Goal: Information Seeking & Learning: Compare options

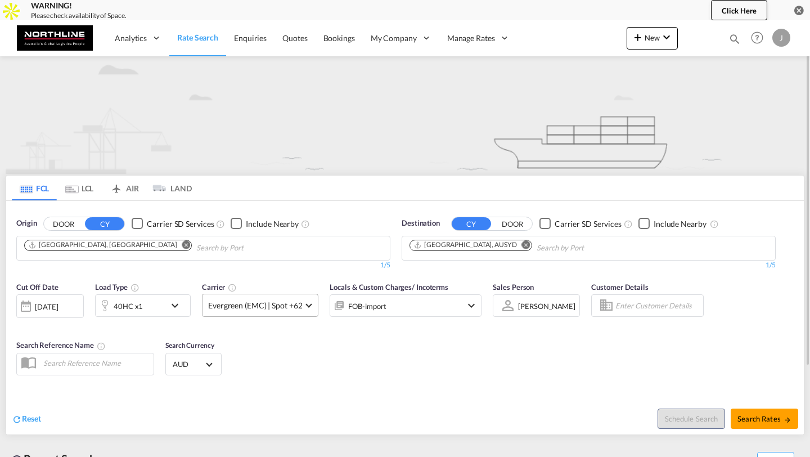
click at [238, 305] on span "Evergreen (EMC) | Spot +62" at bounding box center [255, 305] width 94 height 11
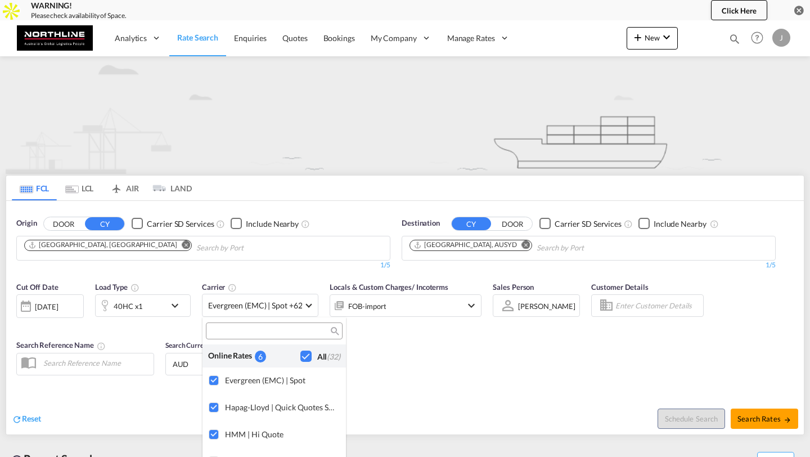
click at [225, 283] on md-backdrop at bounding box center [405, 228] width 810 height 457
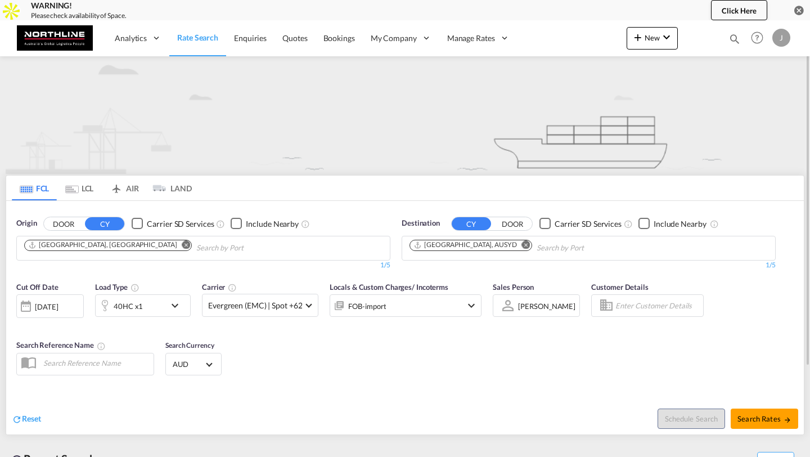
click at [414, 308] on div "FOB-import" at bounding box center [390, 305] width 120 height 22
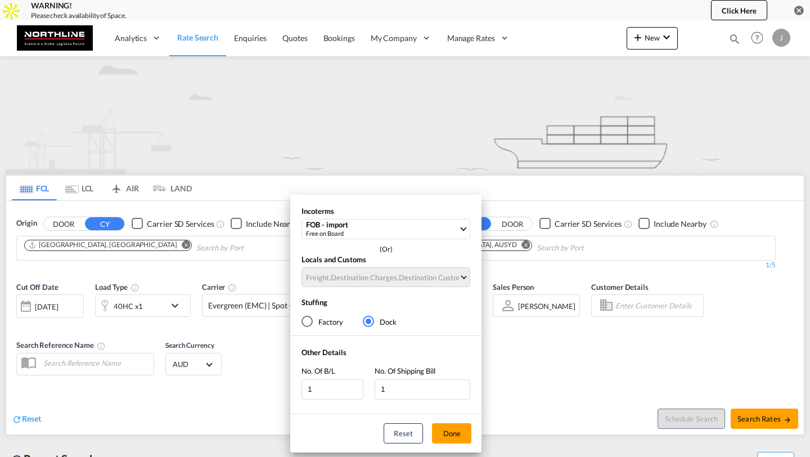
click at [309, 319] on div "Factory" at bounding box center [306, 320] width 11 height 11
click at [369, 234] on div "Free on Board" at bounding box center [382, 233] width 152 height 8
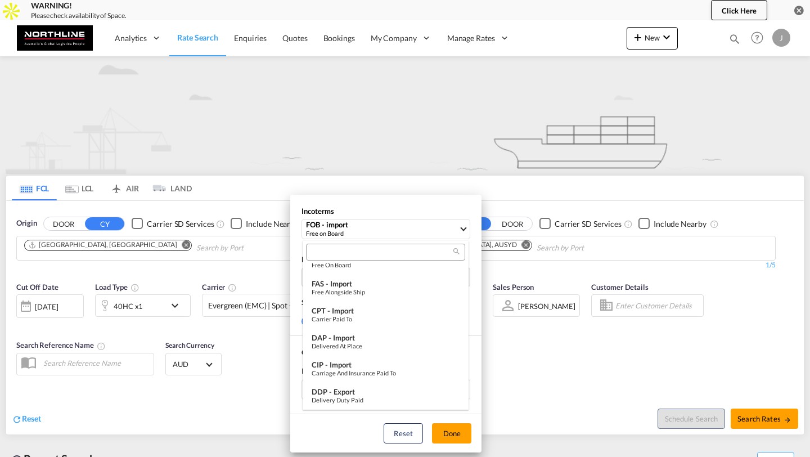
scroll to position [421, 0]
click at [394, 212] on md-backdrop at bounding box center [405, 228] width 810 height 457
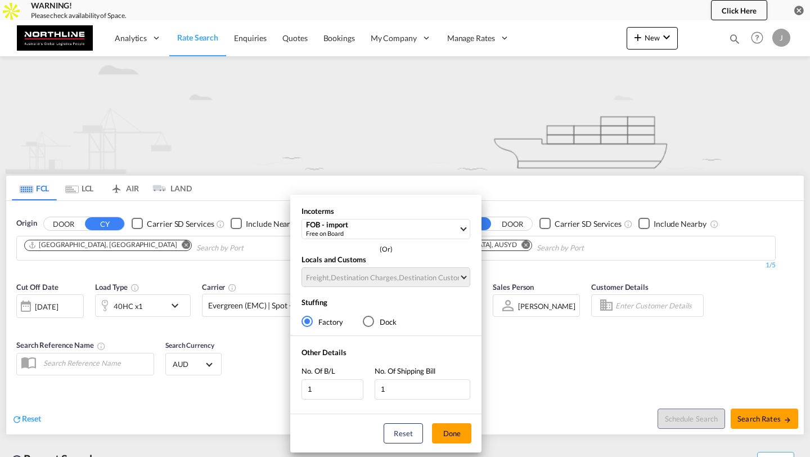
click at [382, 273] on div "Locals and Customs Freight , Destination Charges , Destination Custom Charges C…" at bounding box center [385, 273] width 191 height 38
click at [450, 434] on button "Done" at bounding box center [451, 433] width 39 height 20
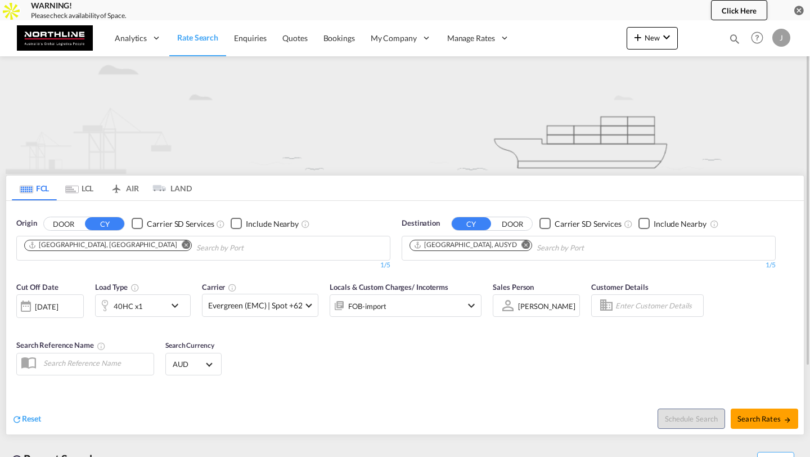
click at [440, 291] on span "/ Incoterms" at bounding box center [430, 286] width 37 height 9
click at [423, 312] on div "FOB-import" at bounding box center [390, 305] width 120 height 22
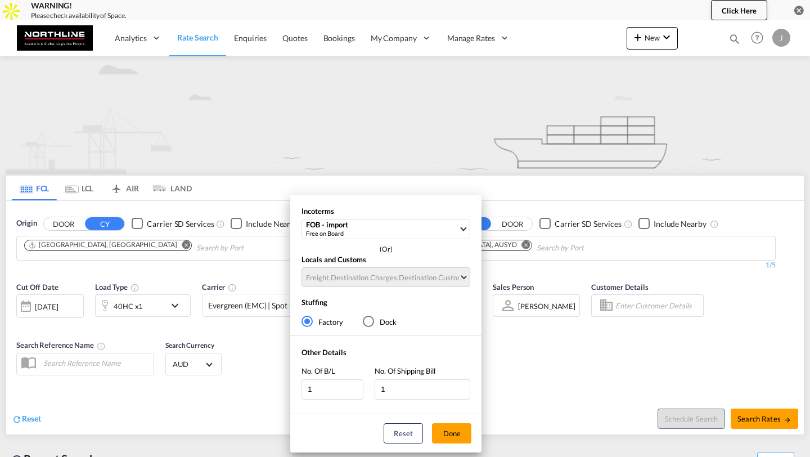
click at [500, 345] on div "Incoterms FOB - import Free on Board CPT - export Carrier Paid to FAS - export …" at bounding box center [405, 228] width 810 height 457
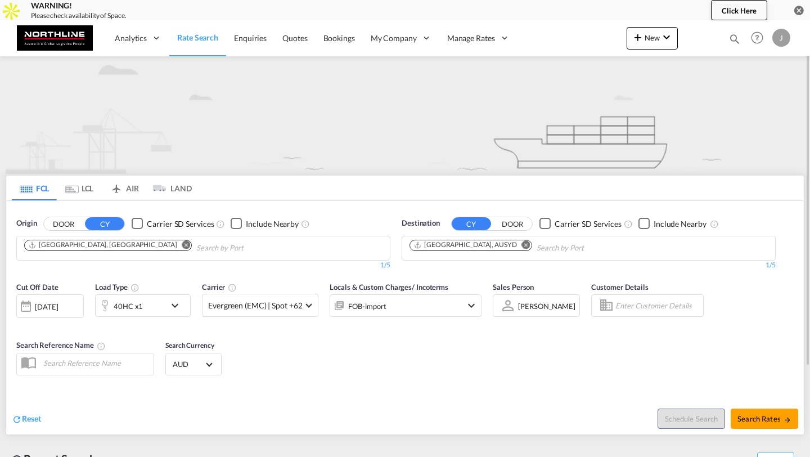
click at [622, 308] on input "Enter Customer Details" at bounding box center [657, 305] width 84 height 17
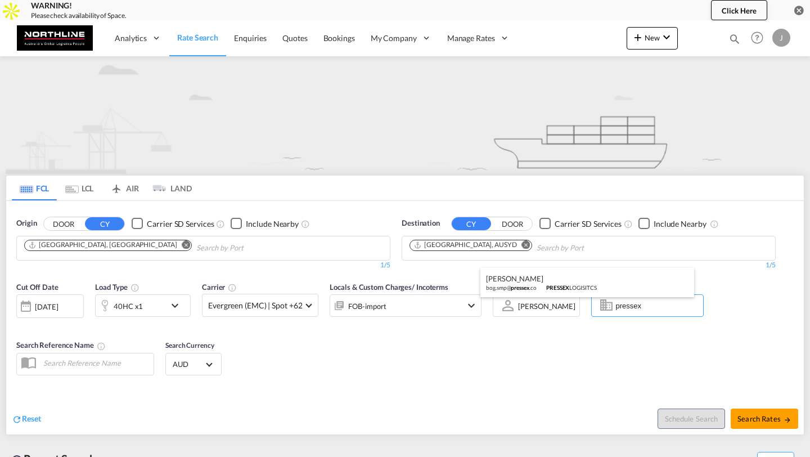
scroll to position [0, 0]
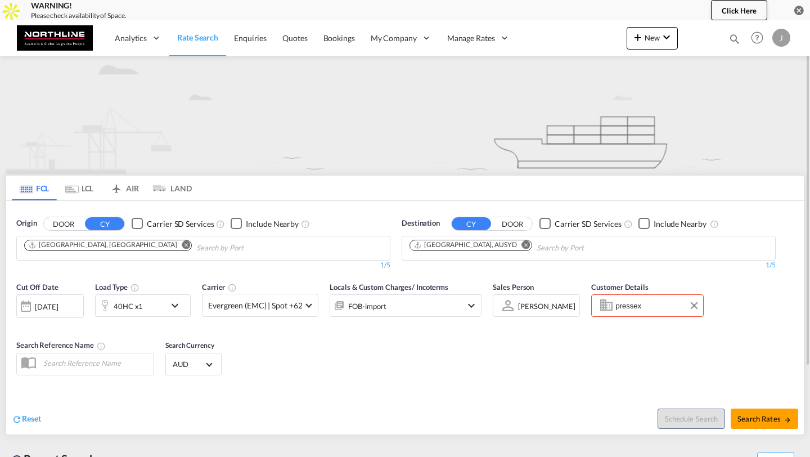
click at [648, 310] on body "WARNING! Please check availability of Space. Click Here Analytics Reports Dashb…" at bounding box center [405, 228] width 810 height 457
type input "p"
click at [753, 422] on span "Search Rates" at bounding box center [764, 418] width 54 height 9
type input "CNSHA to AUSYD / [DATE]"
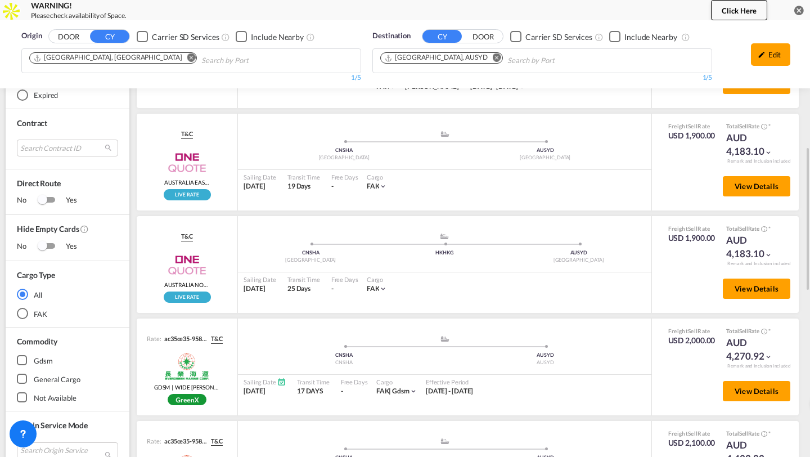
scroll to position [360, 0]
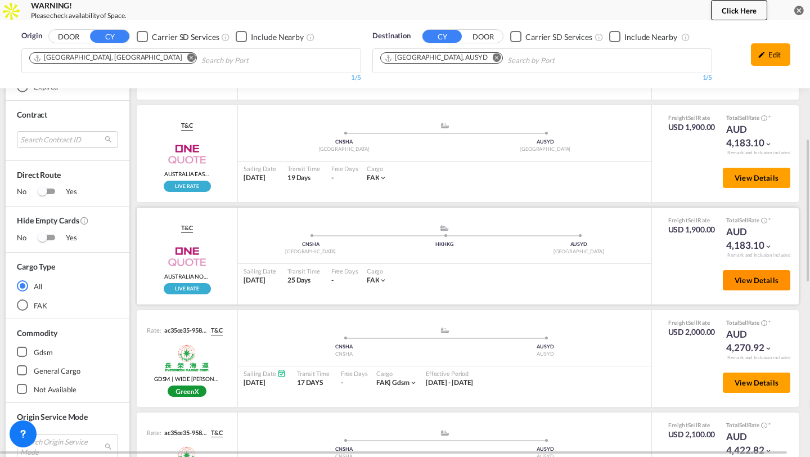
click at [739, 277] on span "View Details" at bounding box center [756, 280] width 44 height 9
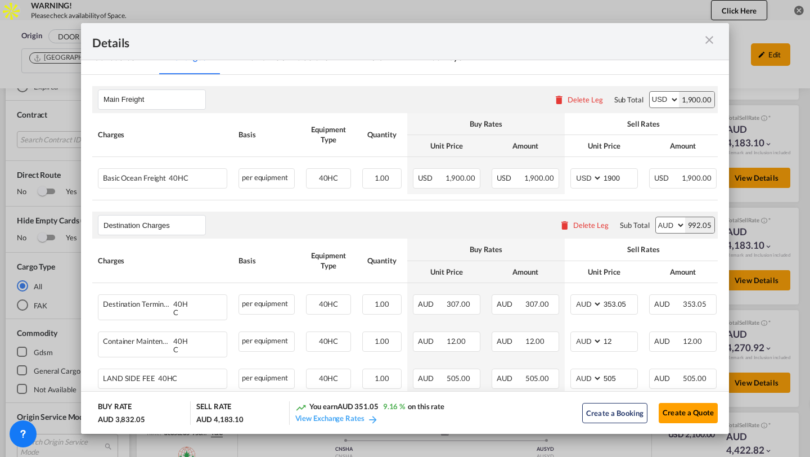
scroll to position [201, 0]
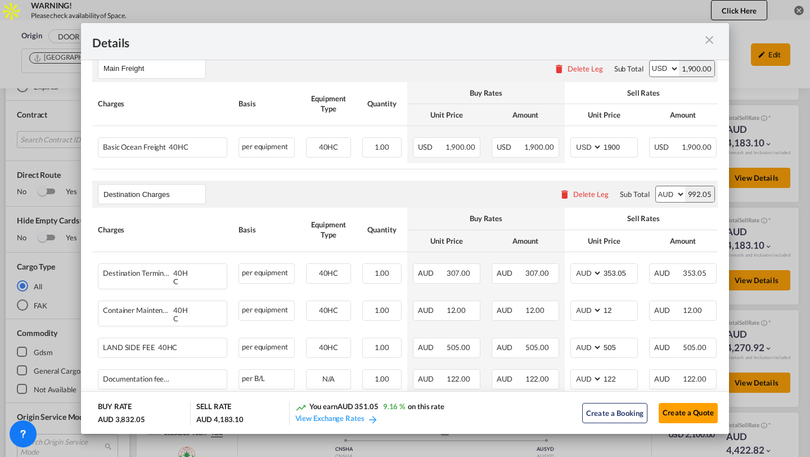
click at [712, 42] on md-icon "icon-close m-3 fg-AAA8AD cursor" at bounding box center [708, 39] width 13 height 13
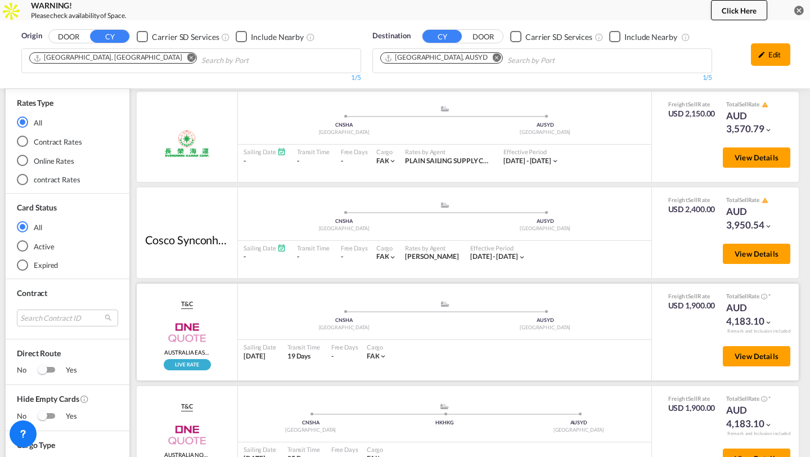
scroll to position [0, 0]
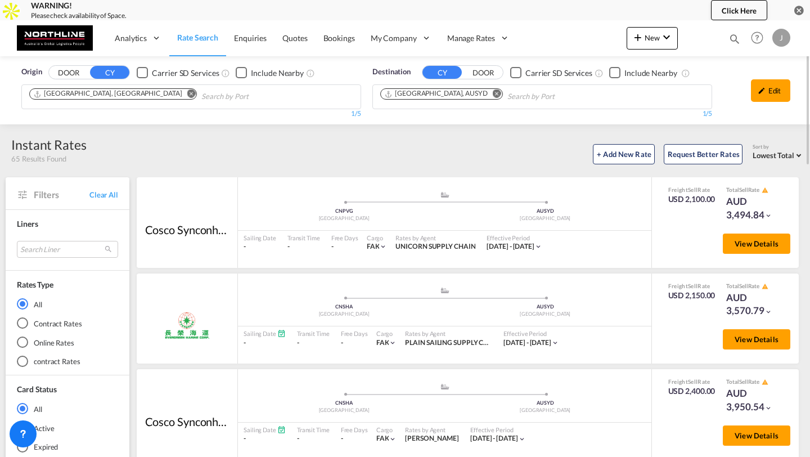
click at [40, 341] on md-radio-button "Online Rates" at bounding box center [67, 341] width 101 height 11
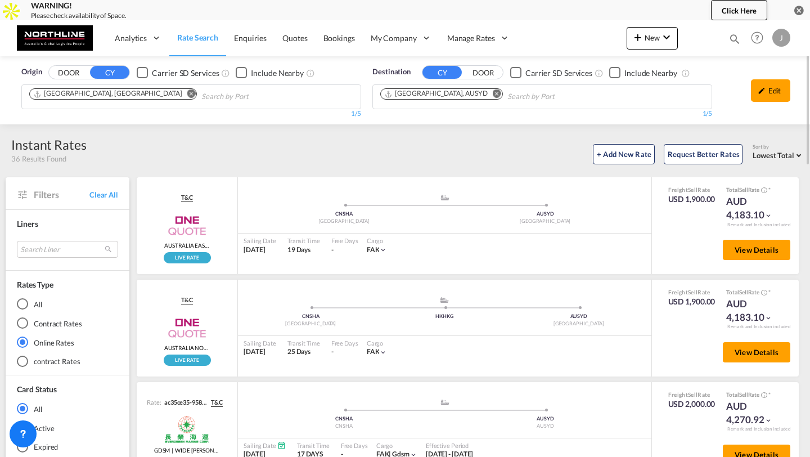
click at [37, 320] on md-radio-button "Contract Rates" at bounding box center [67, 322] width 101 height 11
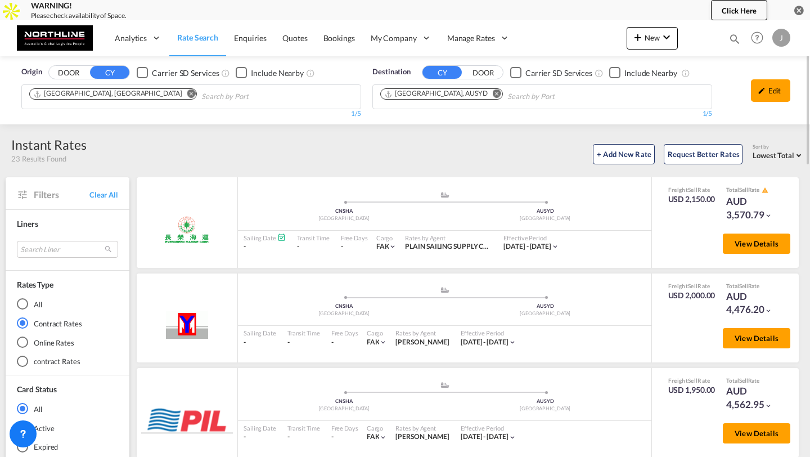
click at [31, 360] on md-radio-button "contract Rates" at bounding box center [67, 360] width 101 height 11
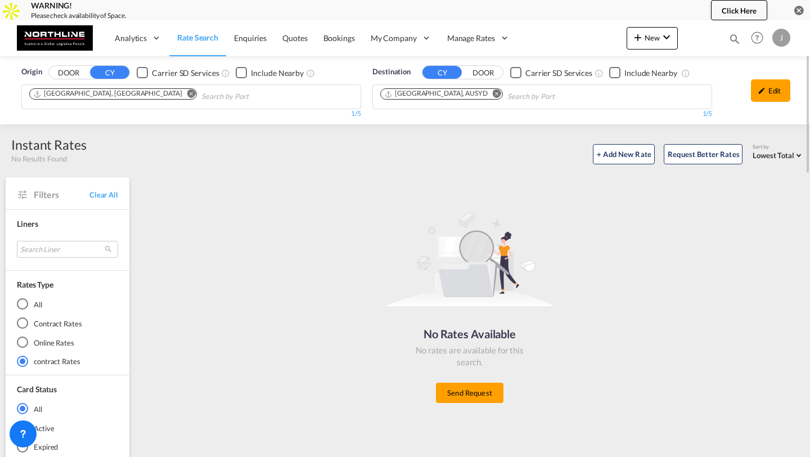
click at [47, 325] on md-radio-button "Contract Rates" at bounding box center [67, 322] width 101 height 11
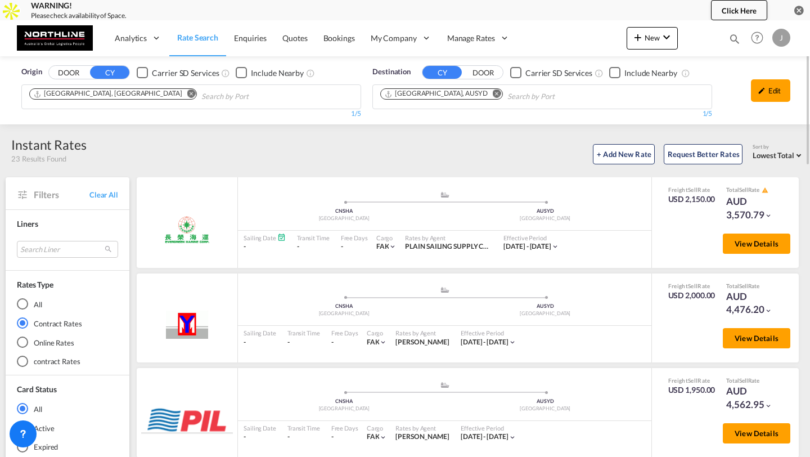
click at [34, 304] on md-radio-button "All" at bounding box center [67, 303] width 101 height 11
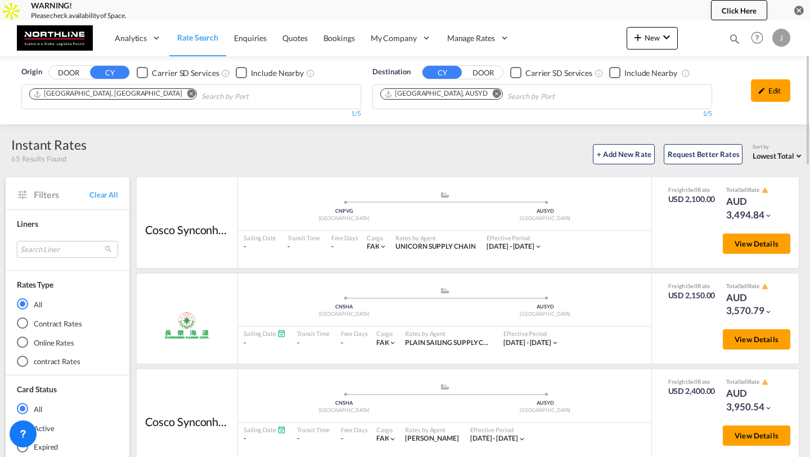
click at [768, 156] on span "Lowest Total" at bounding box center [773, 155] width 42 height 9
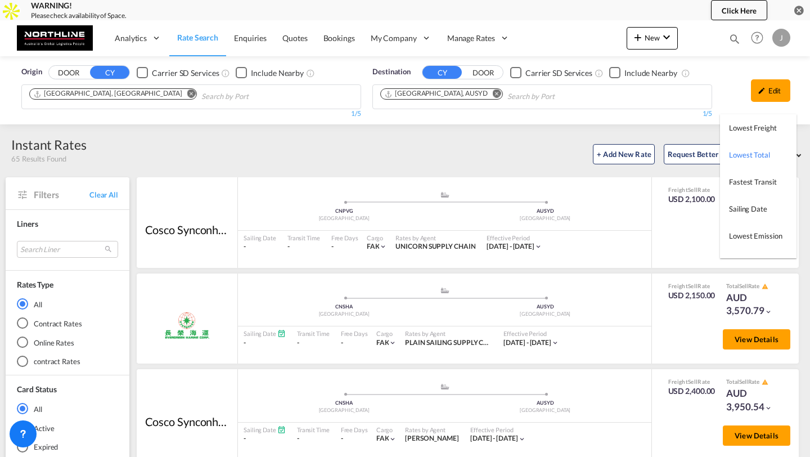
click at [488, 156] on md-backdrop at bounding box center [405, 228] width 810 height 457
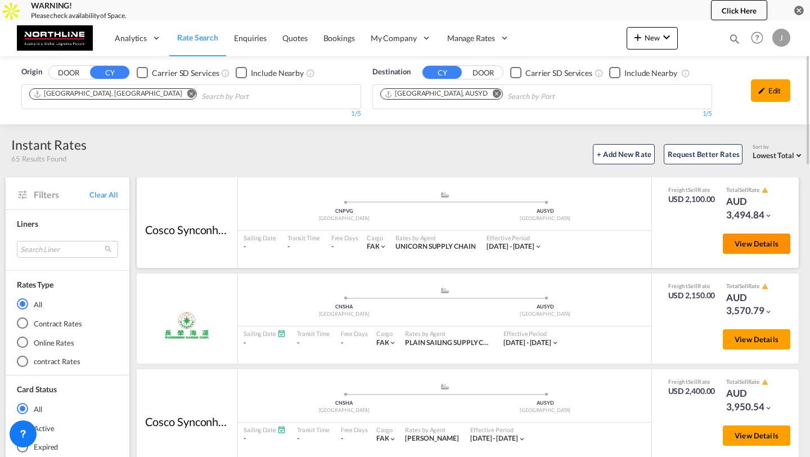
click at [729, 241] on button "View Details" at bounding box center [756, 243] width 67 height 20
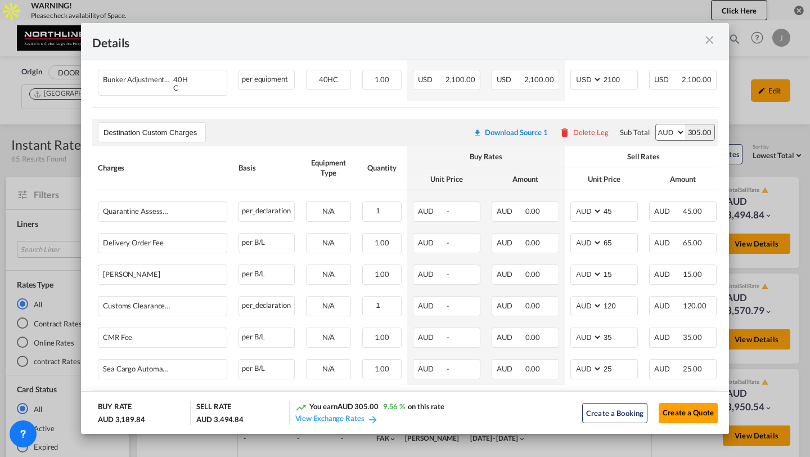
scroll to position [320, 0]
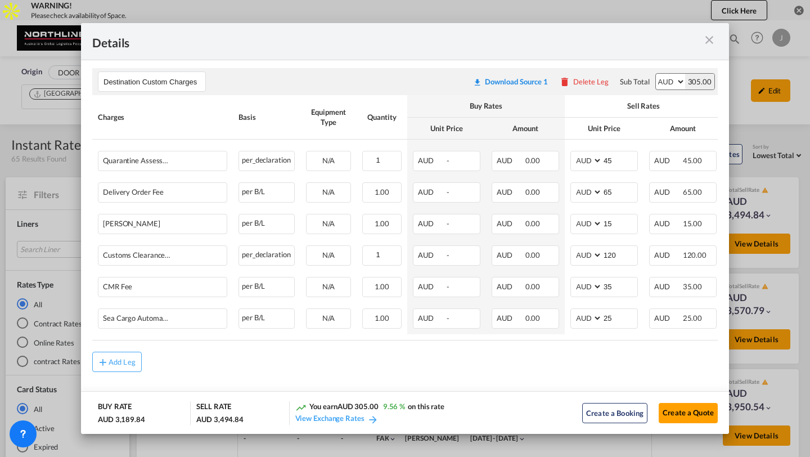
click at [708, 40] on md-icon "icon-close m-3 fg-AAA8AD cursor" at bounding box center [708, 39] width 13 height 13
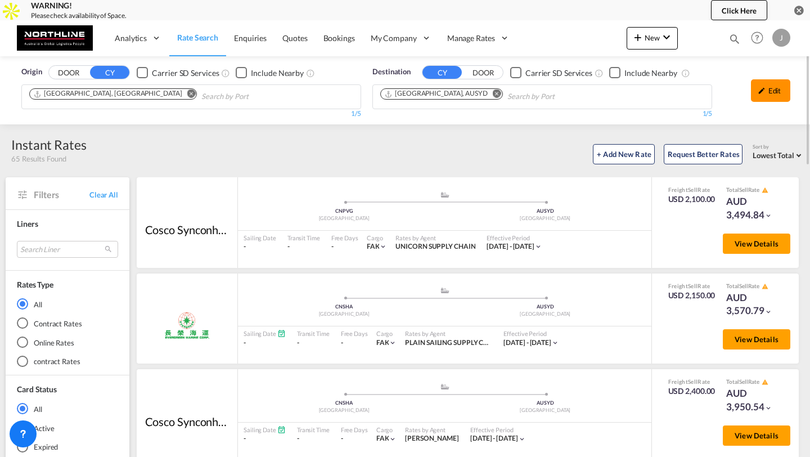
click at [760, 87] on md-icon "icon-pencil" at bounding box center [761, 91] width 8 height 8
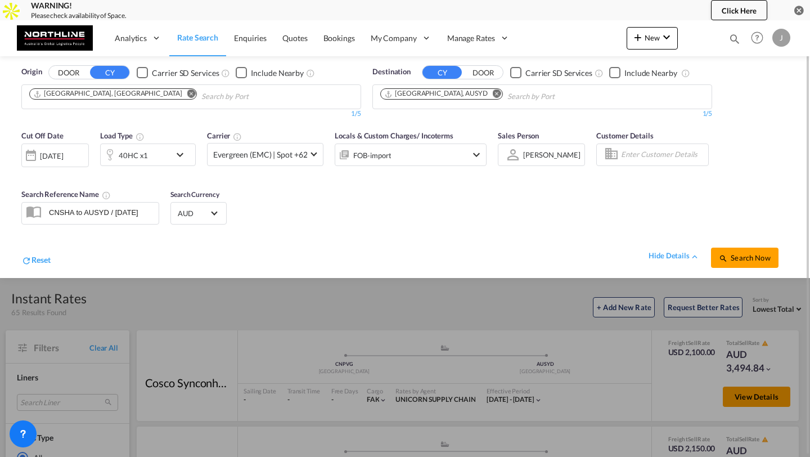
click at [389, 153] on div "FOB-import" at bounding box center [372, 155] width 38 height 16
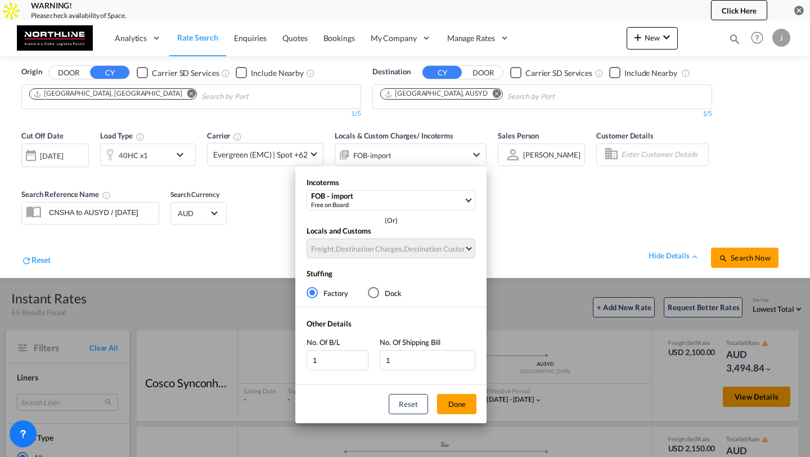
click at [365, 241] on div "Locals and Customs Freight , Destination Charges , Destination Custom Charges C…" at bounding box center [390, 244] width 191 height 38
click at [385, 250] on div "Locals and Customs Freight , Destination Charges , Destination Custom Charges C…" at bounding box center [390, 244] width 191 height 38
click at [382, 199] on div "FOB - import" at bounding box center [387, 196] width 152 height 8
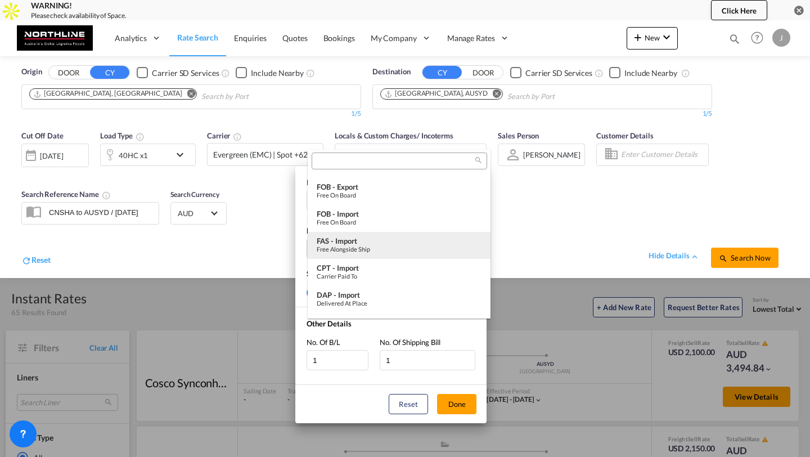
scroll to position [344, 0]
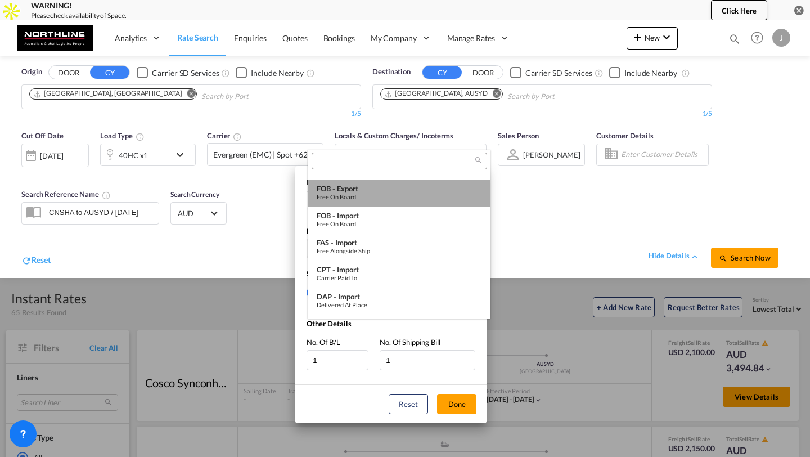
click at [383, 196] on div "Free on Board" at bounding box center [399, 196] width 165 height 7
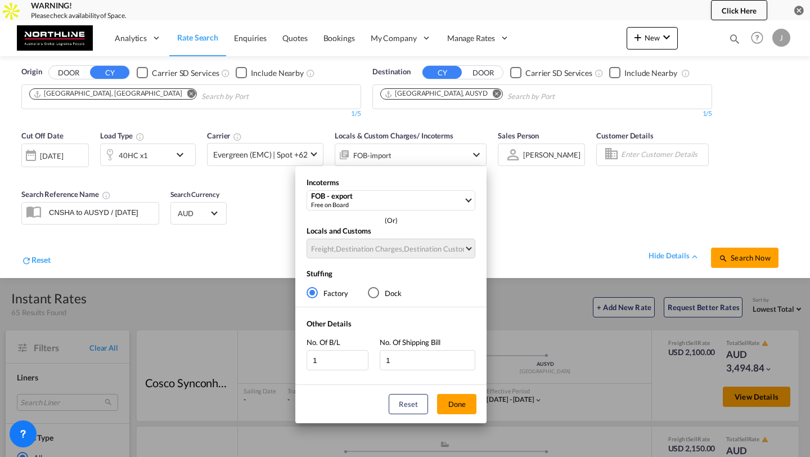
click at [404, 245] on div "Locals and Customs Freight , Destination Charges , Destination Custom Charges C…" at bounding box center [390, 244] width 191 height 38
click at [427, 198] on div "FOB - export" at bounding box center [387, 196] width 152 height 8
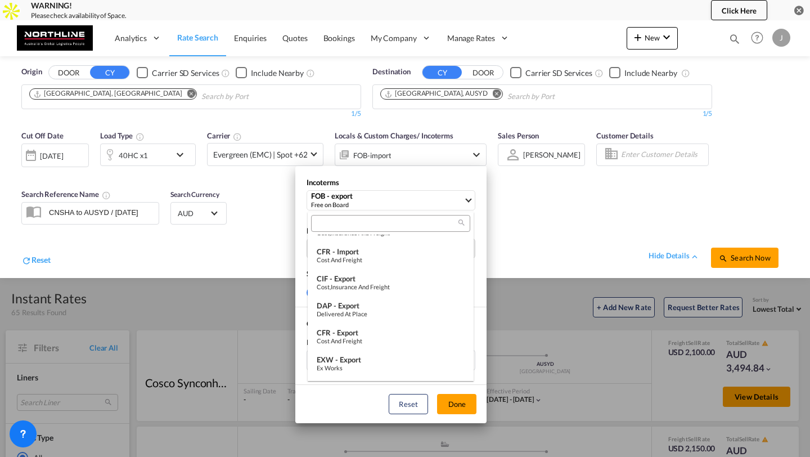
scroll to position [151, 0]
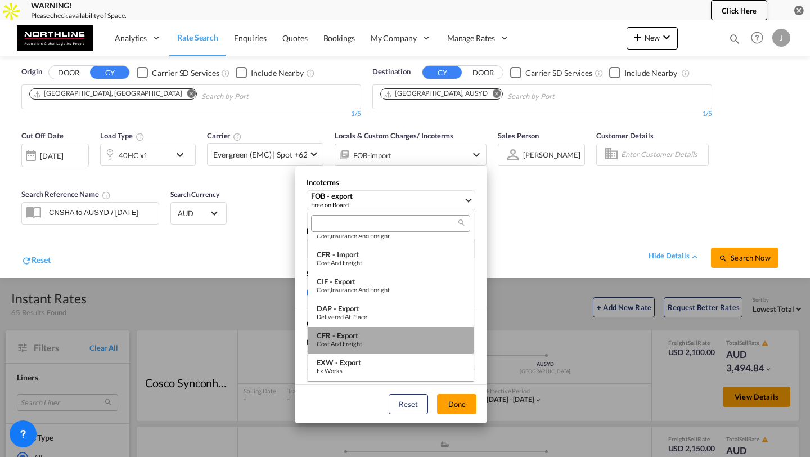
click at [381, 339] on div "CFR - export" at bounding box center [391, 335] width 148 height 9
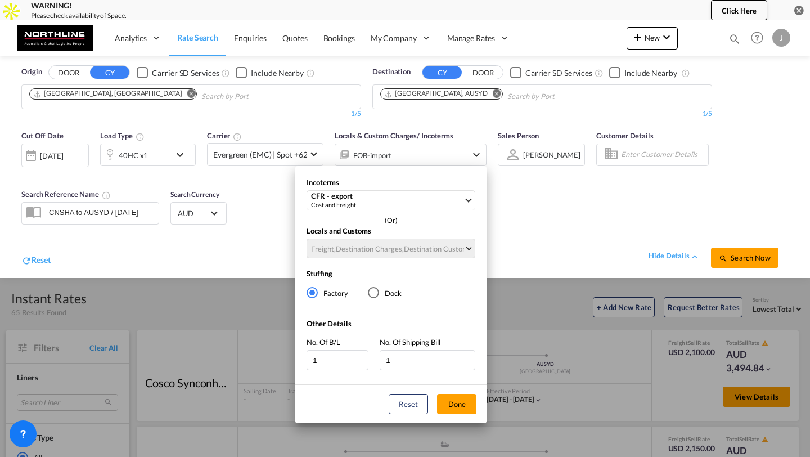
click at [410, 251] on div "Locals and Customs Freight , Destination Charges , Destination Custom Charges C…" at bounding box center [390, 244] width 191 height 38
click at [376, 298] on div "Incoterms CFR - export Cost and Freight - (Or) Locals and Customs Freight , Des…" at bounding box center [390, 295] width 191 height 258
click at [375, 291] on div "Dock" at bounding box center [373, 292] width 11 height 11
click at [320, 291] on md-radio-button "Factory" at bounding box center [327, 292] width 42 height 11
click at [462, 404] on button "Done" at bounding box center [456, 404] width 39 height 20
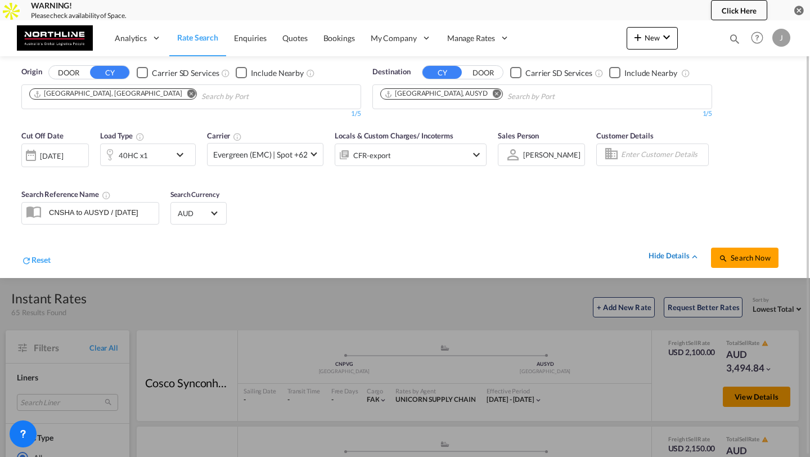
click at [673, 259] on div "hide details" at bounding box center [673, 255] width 51 height 11
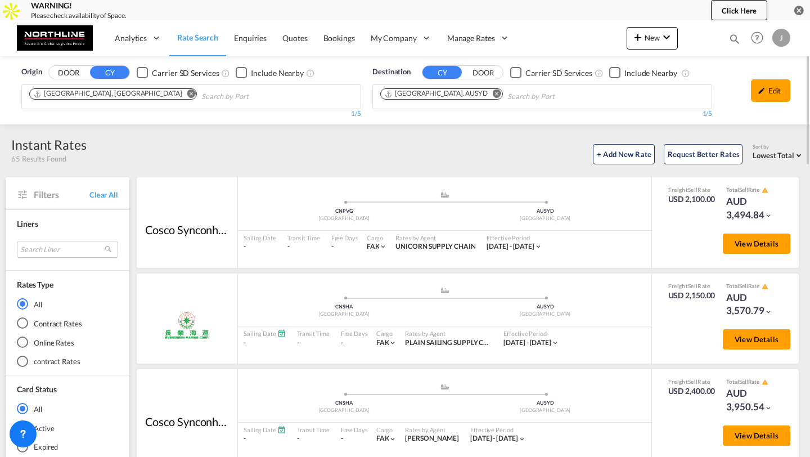
click at [43, 332] on md-radio-group "All Contract Rates Online Rates contract Rates" at bounding box center [67, 332] width 101 height 68
click at [40, 339] on md-radio-button "Online Rates" at bounding box center [67, 341] width 101 height 11
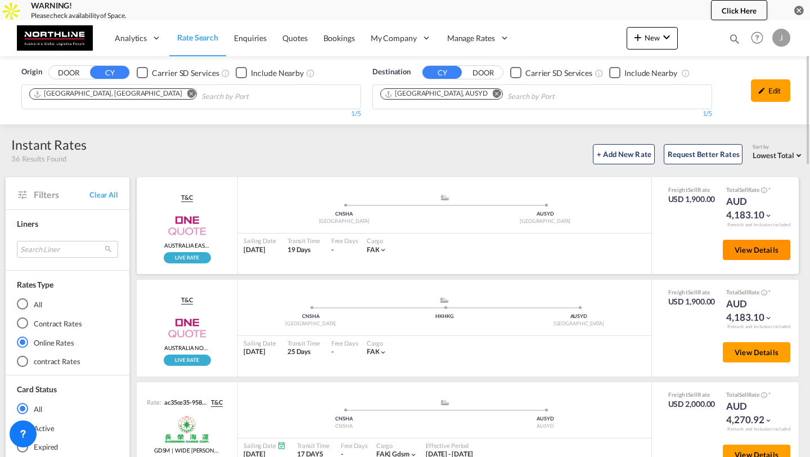
click at [745, 247] on span "View Details" at bounding box center [756, 249] width 44 height 9
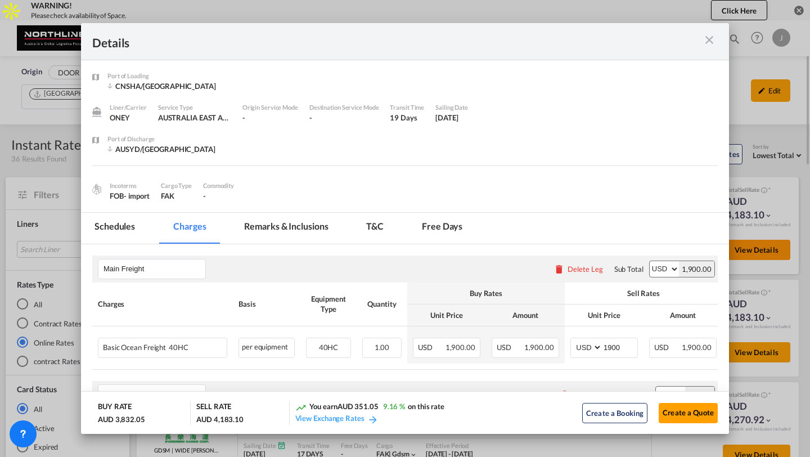
scroll to position [0, 0]
click at [703, 39] on md-icon "icon-close m-3 fg-AAA8AD cursor" at bounding box center [708, 39] width 13 height 13
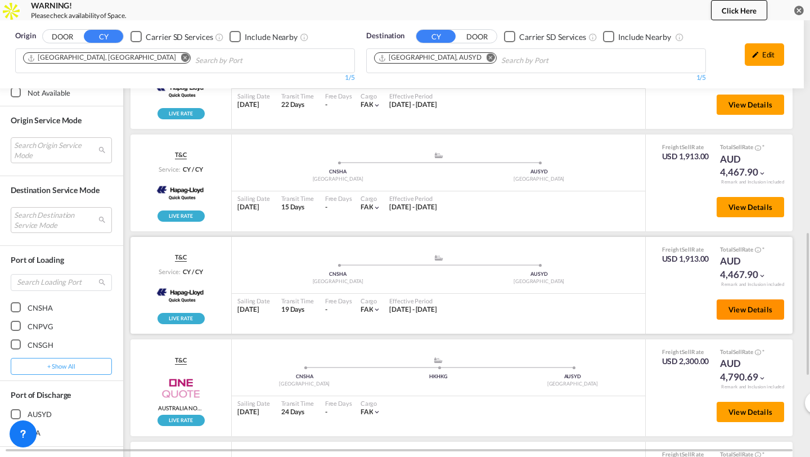
scroll to position [658, 6]
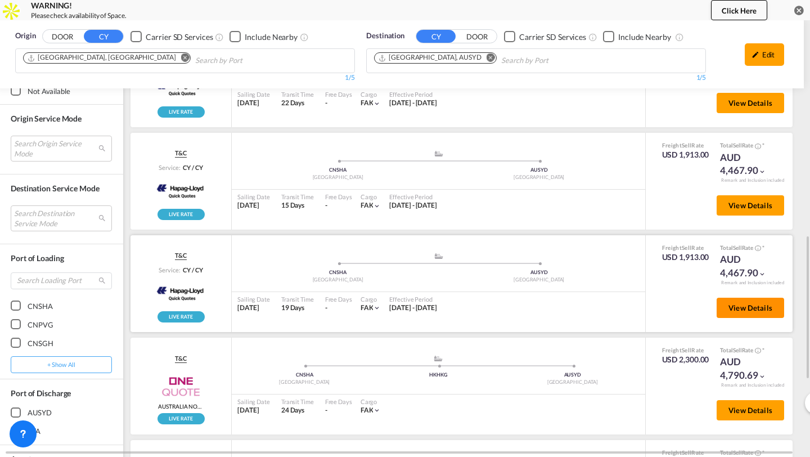
click at [755, 307] on span "View Details" at bounding box center [750, 307] width 44 height 9
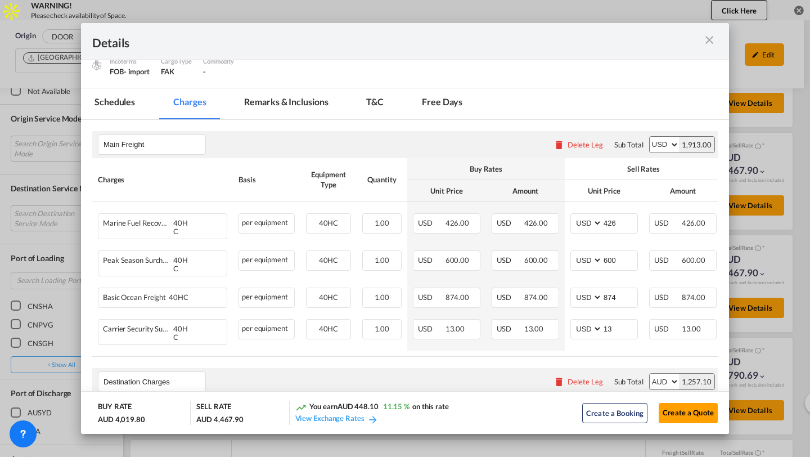
scroll to position [0, 0]
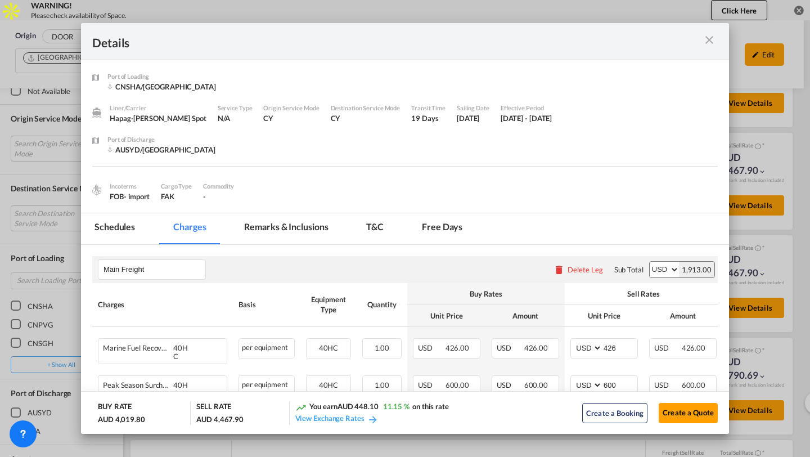
click at [717, 47] on div "Port of ..." at bounding box center [686, 41] width 62 height 14
click at [714, 41] on md-icon "icon-close m-3 fg-AAA8AD cursor" at bounding box center [708, 39] width 13 height 13
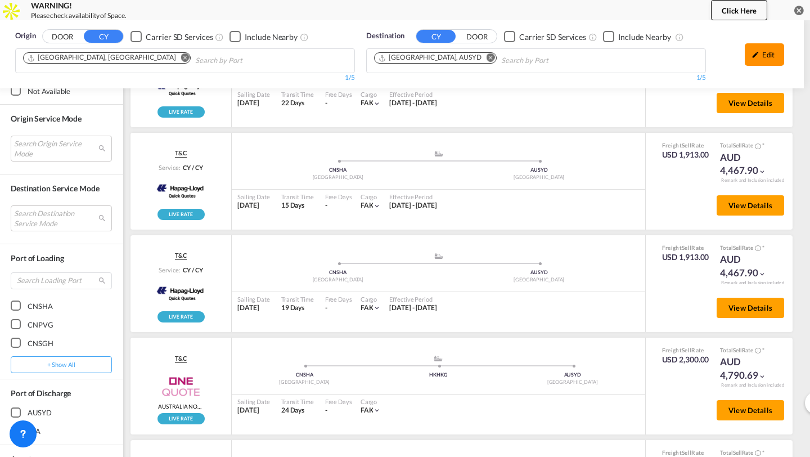
click at [756, 61] on div "Edit" at bounding box center [763, 54] width 39 height 22
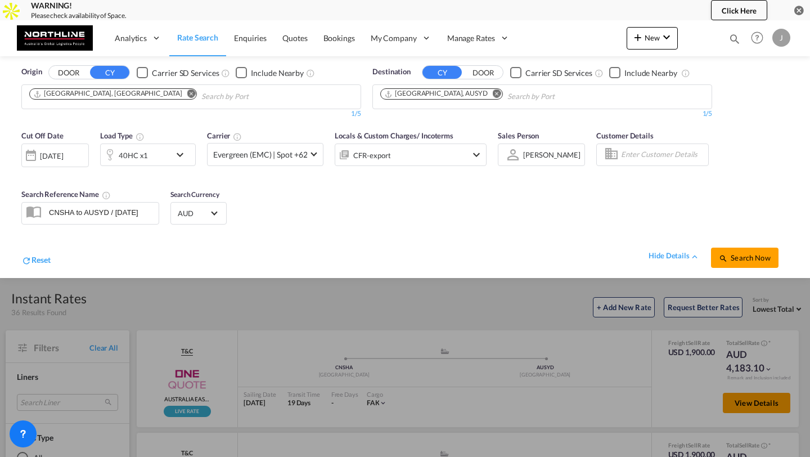
click at [462, 155] on div "CFR-export" at bounding box center [411, 154] width 152 height 22
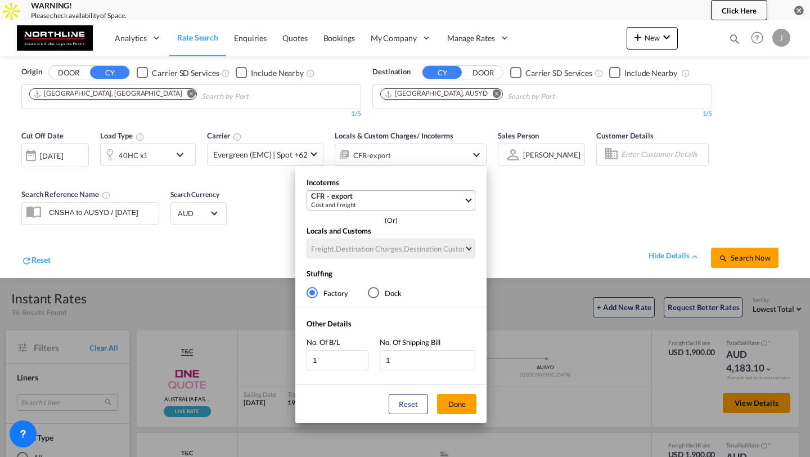
click at [404, 202] on div "Cost and Freight" at bounding box center [387, 204] width 152 height 8
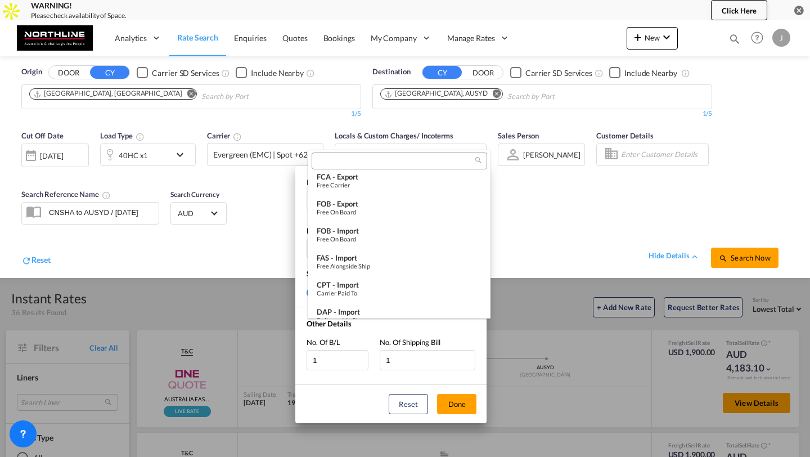
scroll to position [329, 0]
click at [375, 209] on div "Free on Board" at bounding box center [399, 210] width 165 height 7
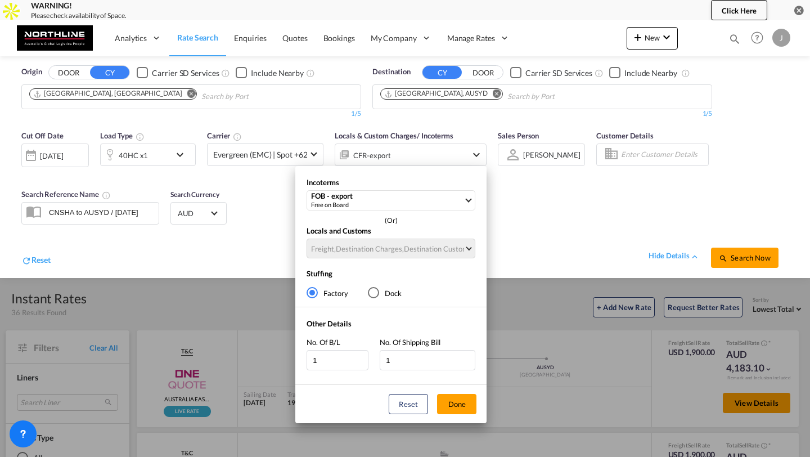
click at [401, 242] on div "Locals and Customs Freight , Destination Charges , Destination Custom Charges C…" at bounding box center [390, 244] width 191 height 38
click at [436, 247] on div "Locals and Customs Freight , Destination Charges , Destination Custom Charges C…" at bounding box center [390, 244] width 191 height 38
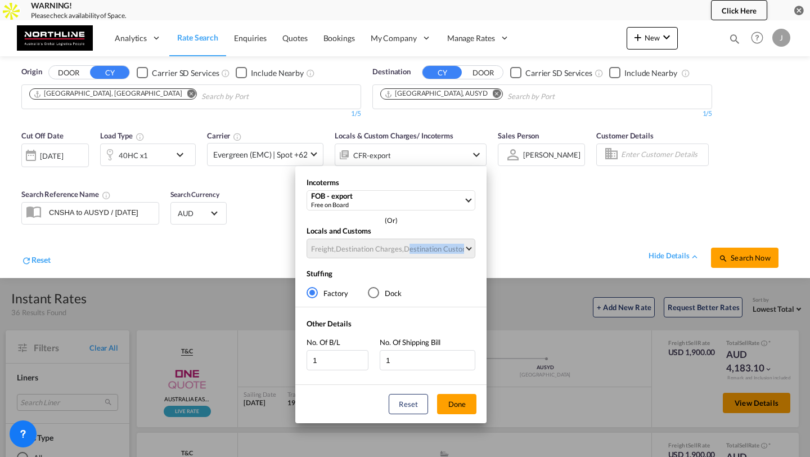
click at [436, 247] on div "Locals and Customs Freight , Destination Charges , Destination Custom Charges C…" at bounding box center [390, 244] width 191 height 38
click at [430, 225] on div "Locals and Customs Freight , Destination Charges , Destination Custom Charges C…" at bounding box center [390, 244] width 191 height 38
click at [425, 409] on button "Reset" at bounding box center [408, 404] width 39 height 20
click at [568, 231] on div "Incoterms Select Incoterms - (Or) Locals and Customs Freight Clear All Select A…" at bounding box center [405, 228] width 810 height 457
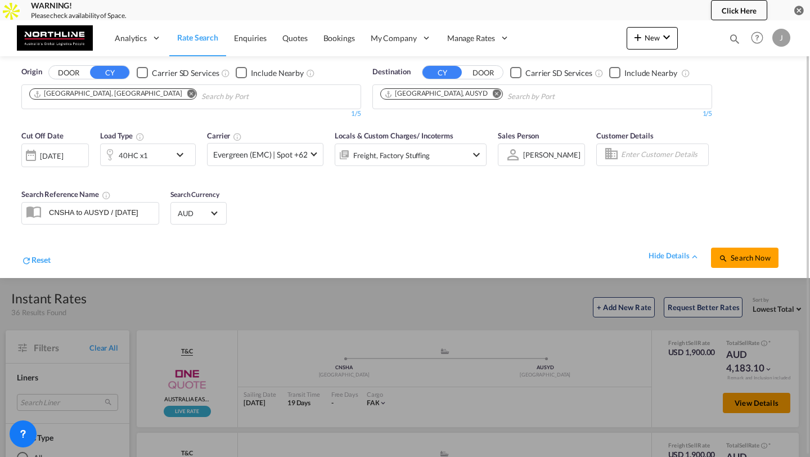
click at [463, 157] on div "Freight, Factory Stuffing" at bounding box center [411, 154] width 152 height 22
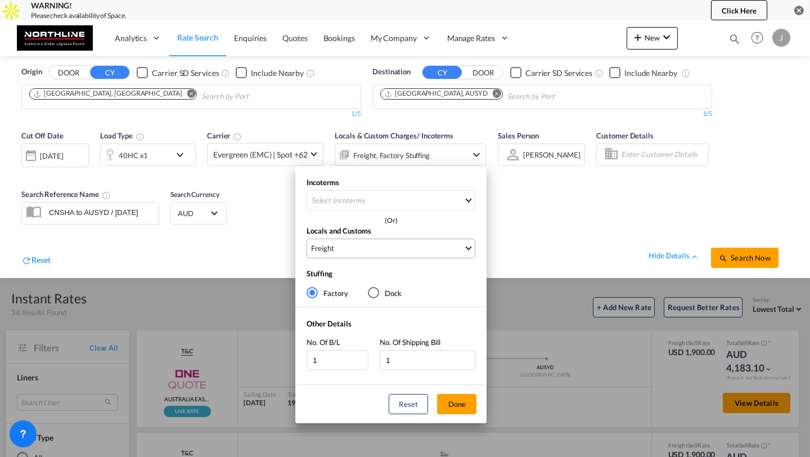
click at [390, 245] on span "Freight" at bounding box center [387, 248] width 152 height 10
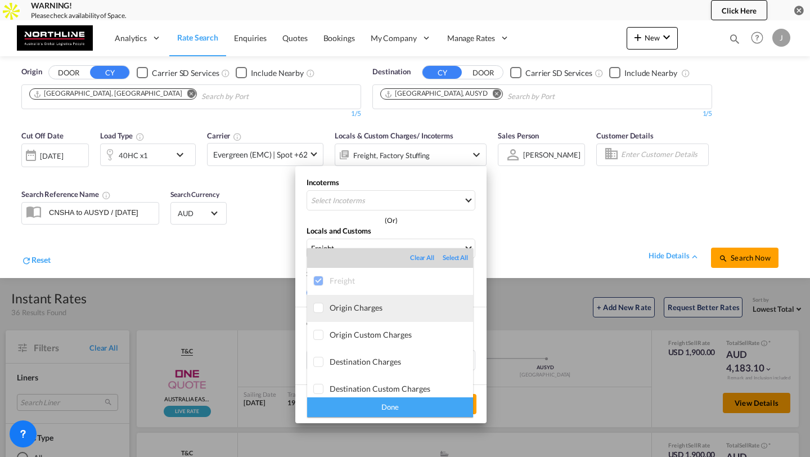
click at [359, 309] on div "Origin Charges" at bounding box center [401, 308] width 143 height 10
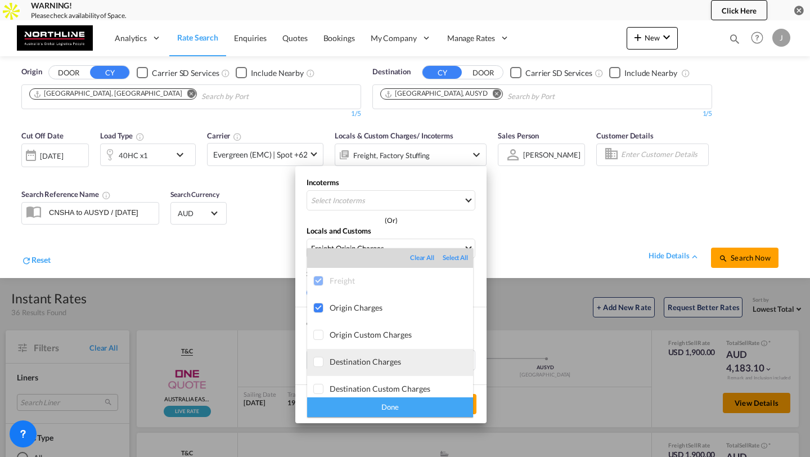
click at [351, 352] on md-option "Destination Charges" at bounding box center [390, 362] width 166 height 27
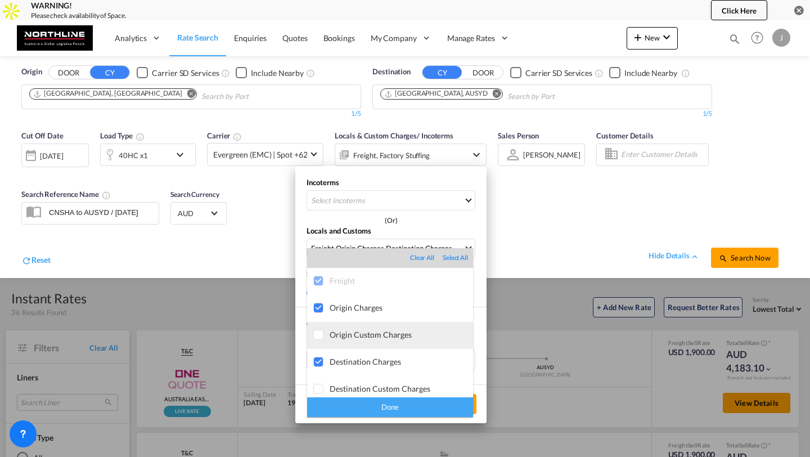
click at [354, 335] on div "Origin Custom Charges" at bounding box center [401, 335] width 143 height 10
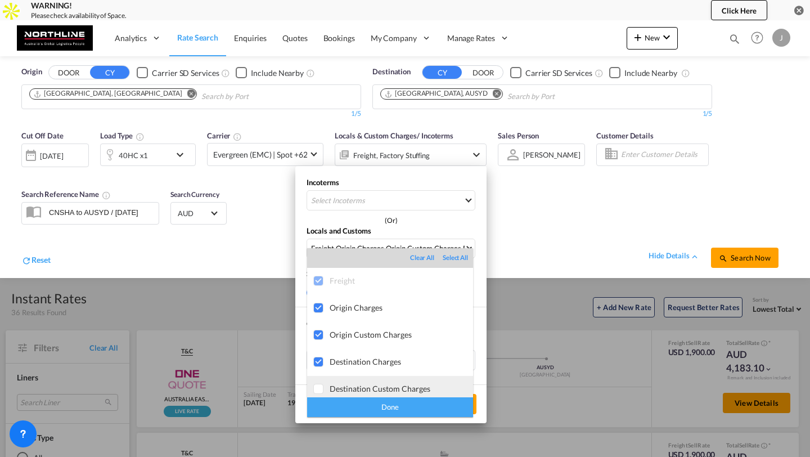
click at [351, 385] on div "Destination Custom Charges" at bounding box center [401, 388] width 143 height 10
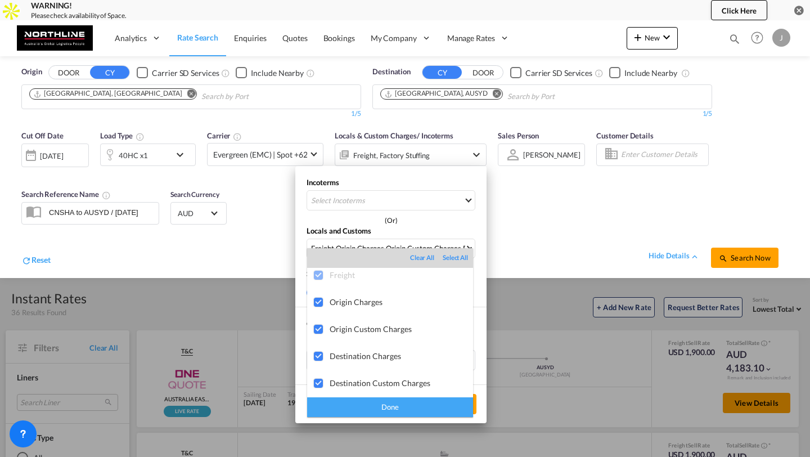
click at [354, 402] on div "Done" at bounding box center [390, 407] width 166 height 20
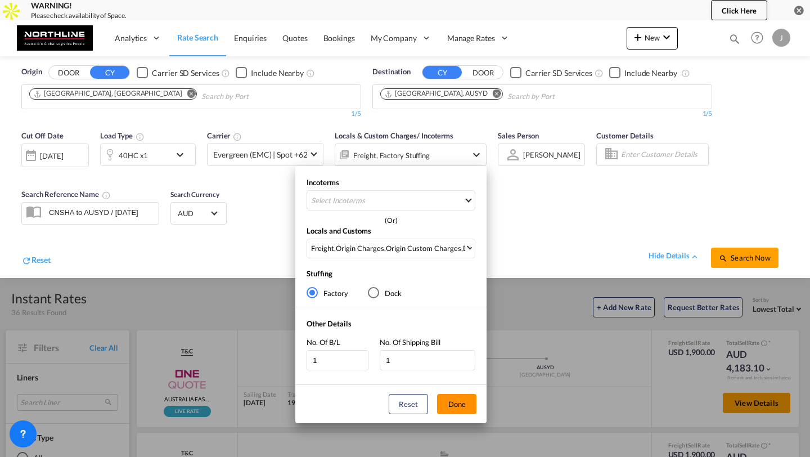
click at [462, 405] on button "Done" at bounding box center [456, 404] width 39 height 20
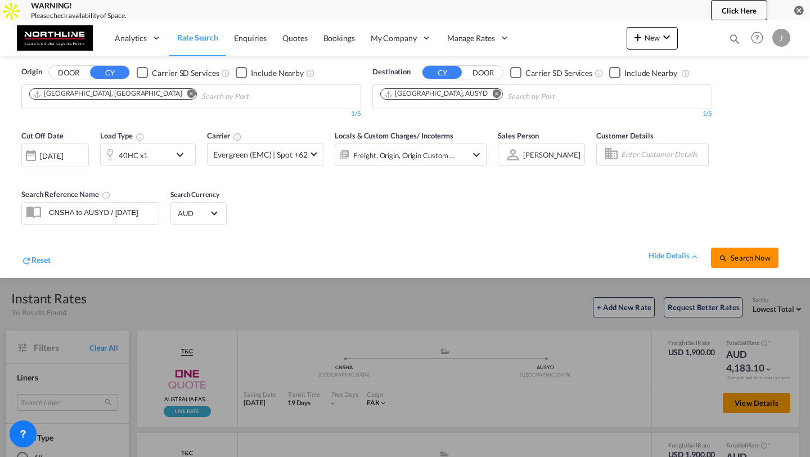
click at [725, 258] on md-icon "icon-magnify" at bounding box center [723, 258] width 9 height 9
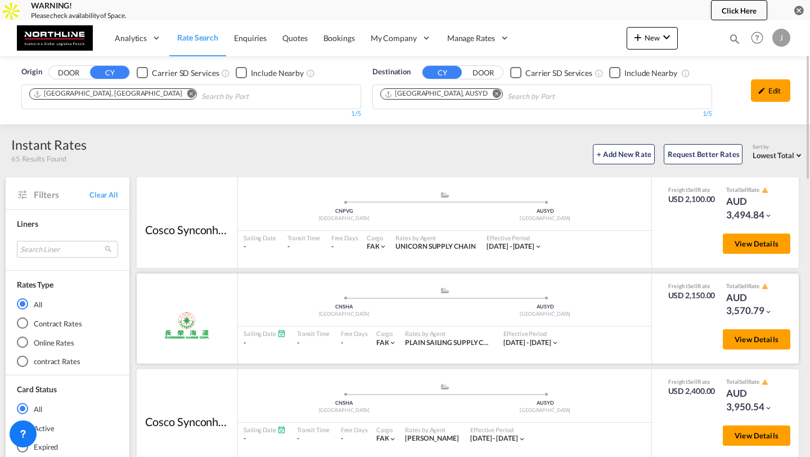
scroll to position [15, 0]
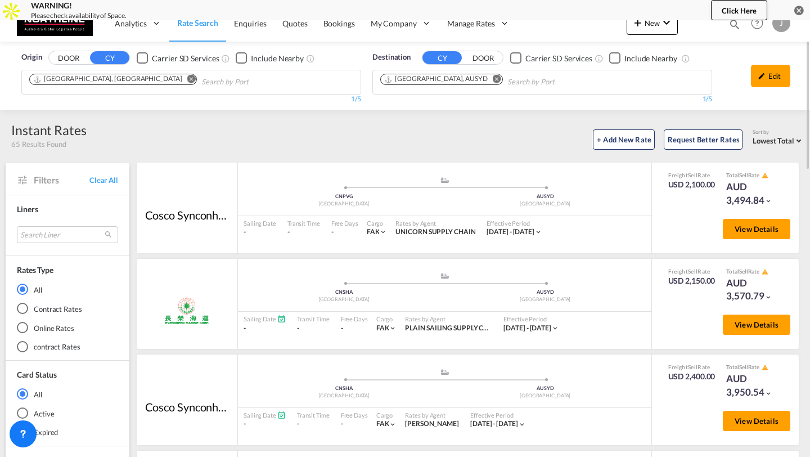
click at [38, 350] on md-radio-button "contract Rates" at bounding box center [67, 346] width 101 height 11
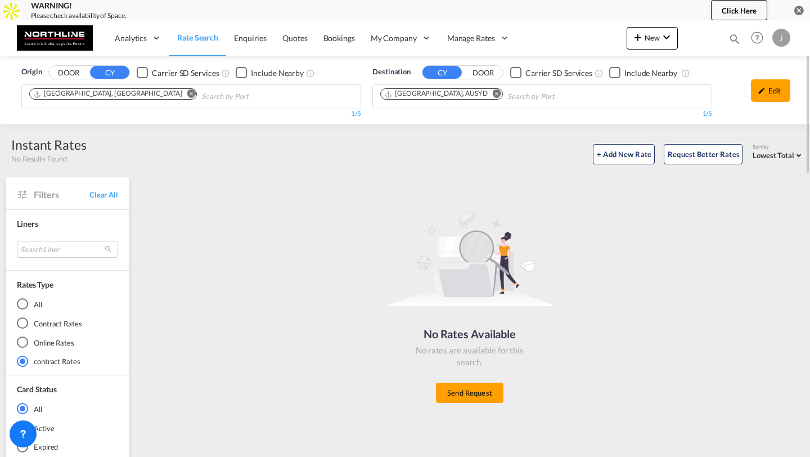
scroll to position [0, 0]
click at [32, 342] on md-radio-button "Online Rates" at bounding box center [67, 341] width 101 height 11
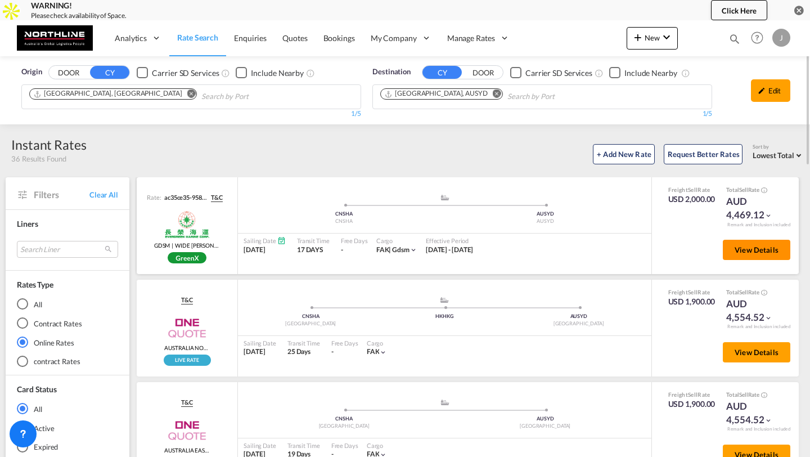
click at [736, 248] on span "View Details" at bounding box center [756, 249] width 44 height 9
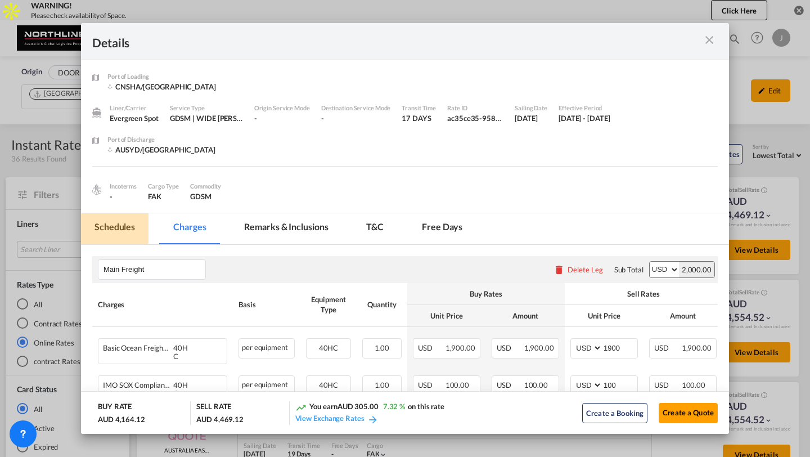
click at [114, 227] on md-tab-item "Schedules" at bounding box center [114, 228] width 67 height 31
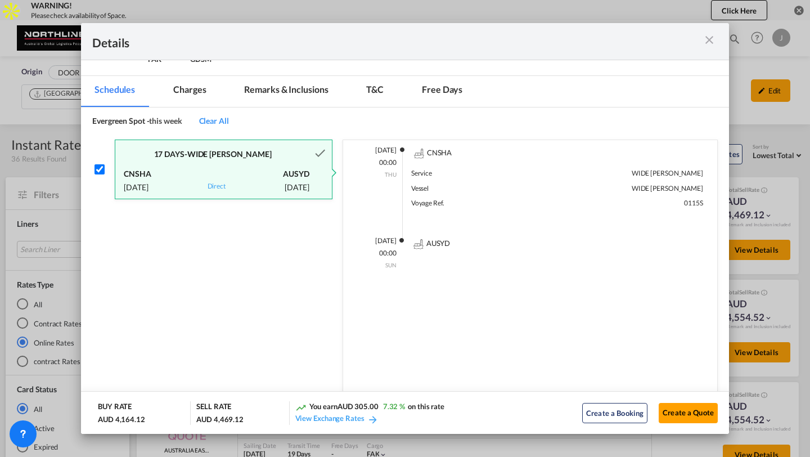
scroll to position [151, 0]
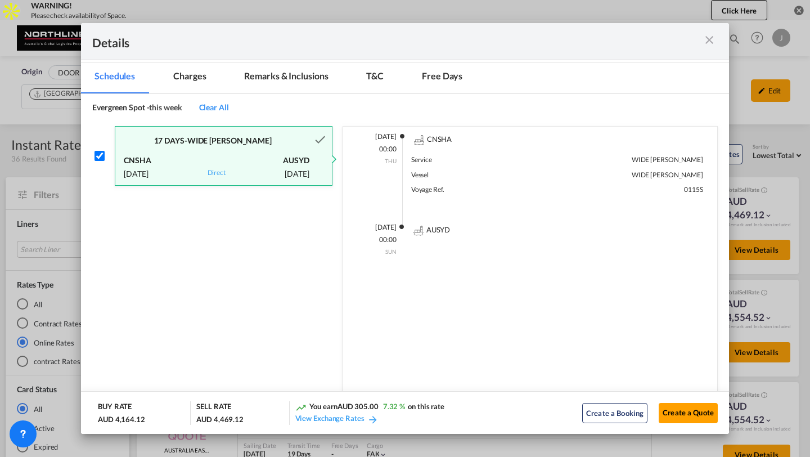
click at [259, 82] on md-tab-item "Remarks & Inclusions" at bounding box center [286, 77] width 111 height 31
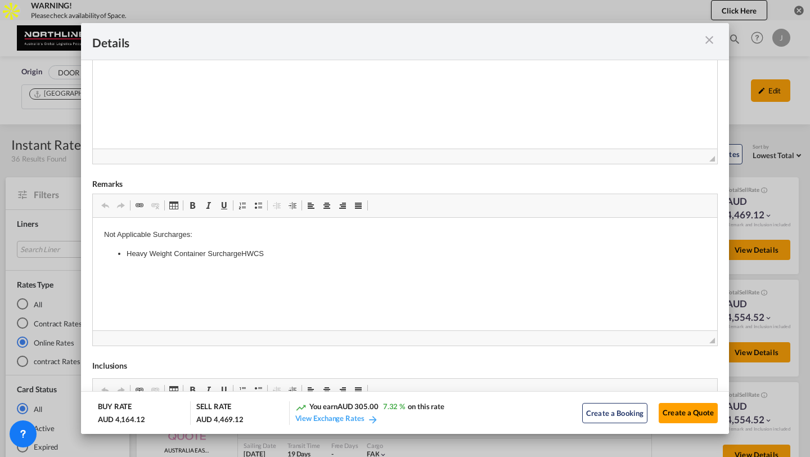
scroll to position [276, 0]
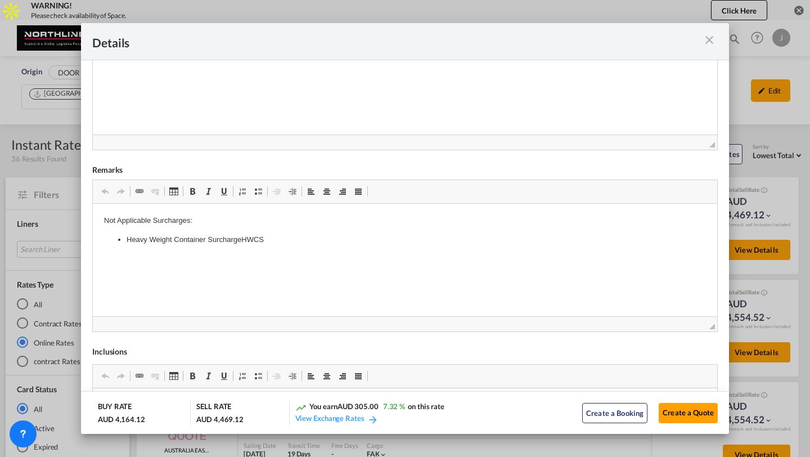
click at [712, 38] on md-icon "icon-close m-3 fg-AAA8AD cursor" at bounding box center [708, 39] width 13 height 13
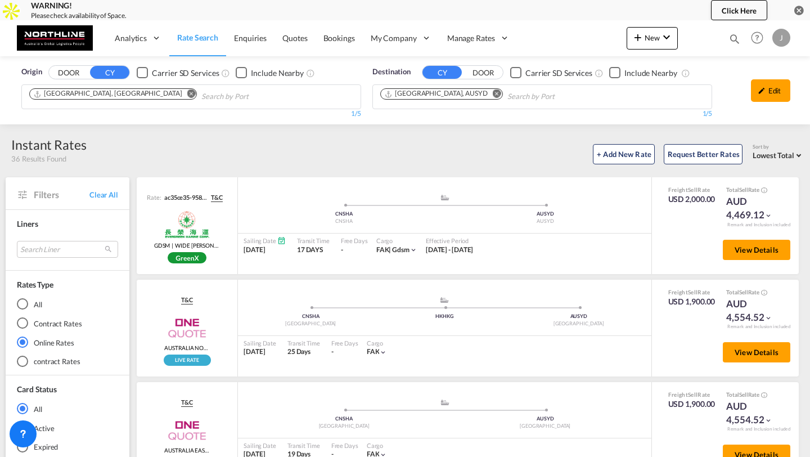
scroll to position [0, 0]
click at [19, 322] on div "Contract Rates" at bounding box center [22, 322] width 11 height 11
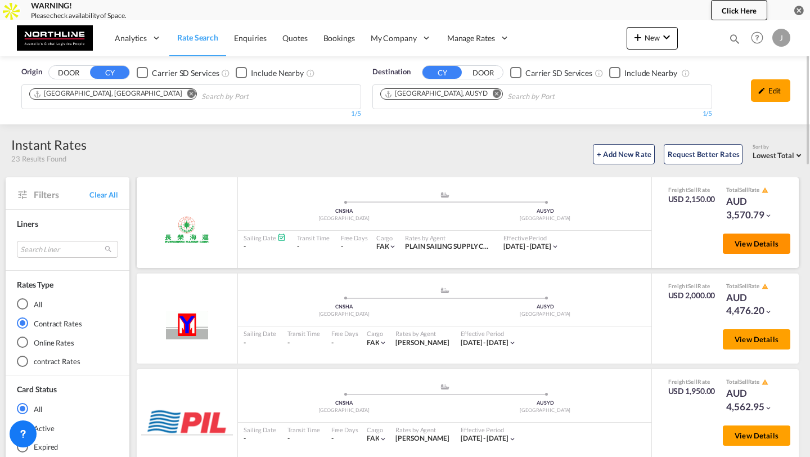
click at [773, 240] on span "View Details" at bounding box center [756, 243] width 44 height 9
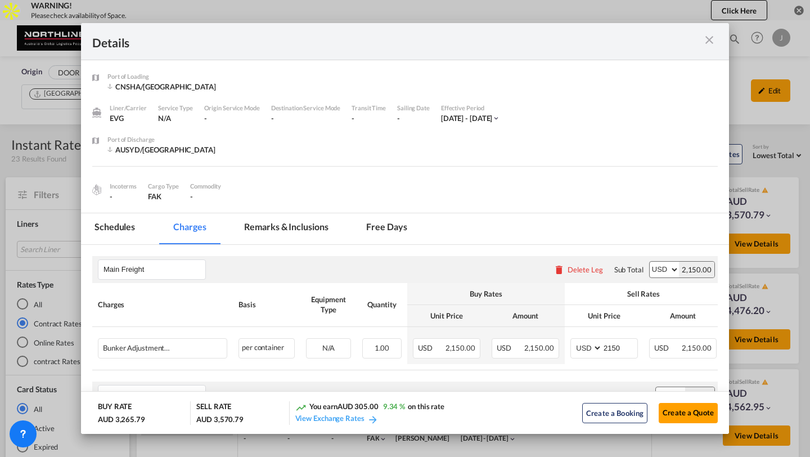
click at [133, 222] on md-tab-item "Schedules" at bounding box center [114, 228] width 67 height 31
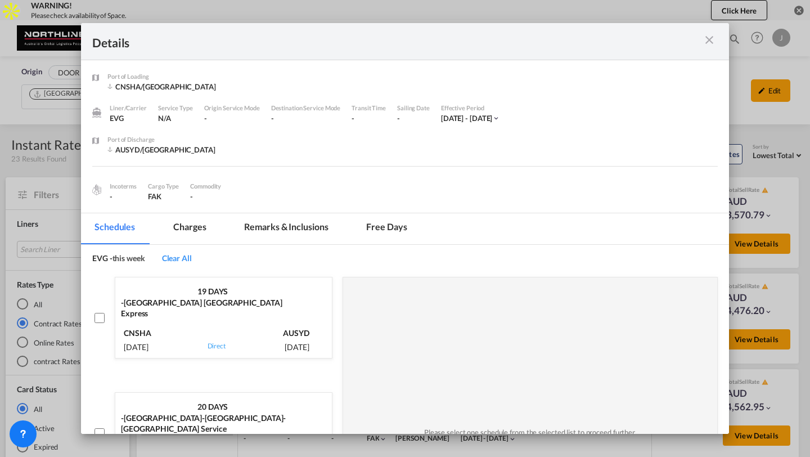
click at [195, 235] on md-tab-item "Charges" at bounding box center [190, 228] width 60 height 31
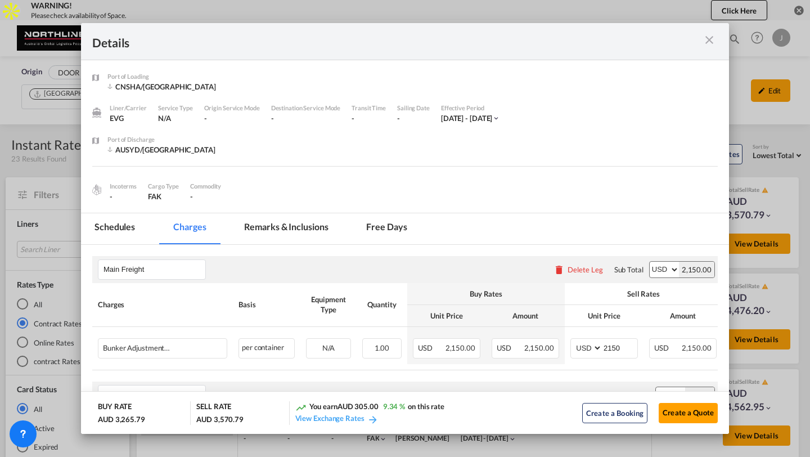
click at [712, 39] on md-icon "icon-close m-3 fg-AAA8AD cursor" at bounding box center [708, 39] width 13 height 13
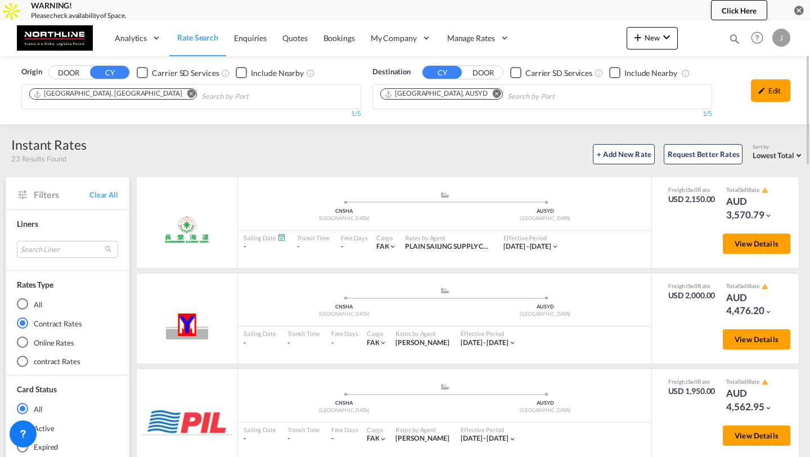
click at [24, 305] on div "All" at bounding box center [22, 303] width 11 height 11
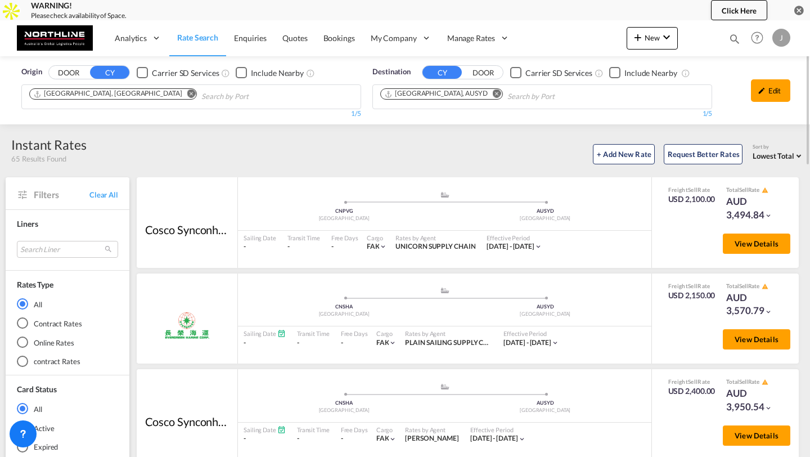
click at [763, 154] on span "Lowest Total" at bounding box center [773, 155] width 42 height 9
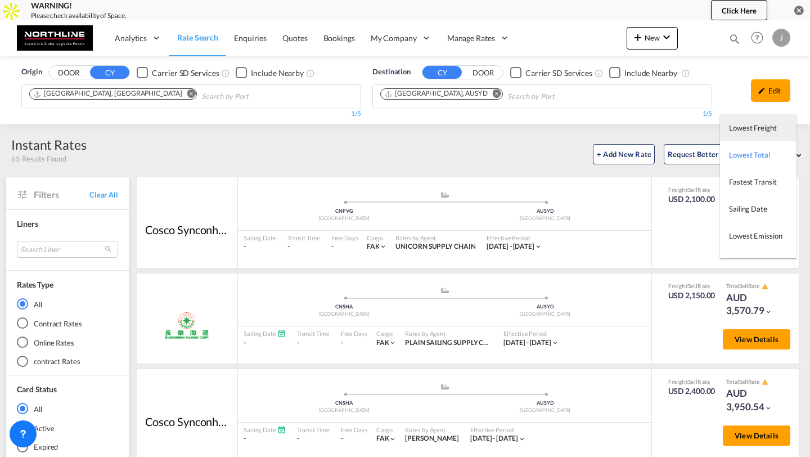
click at [742, 134] on md-option "Lowest Freight" at bounding box center [758, 127] width 76 height 27
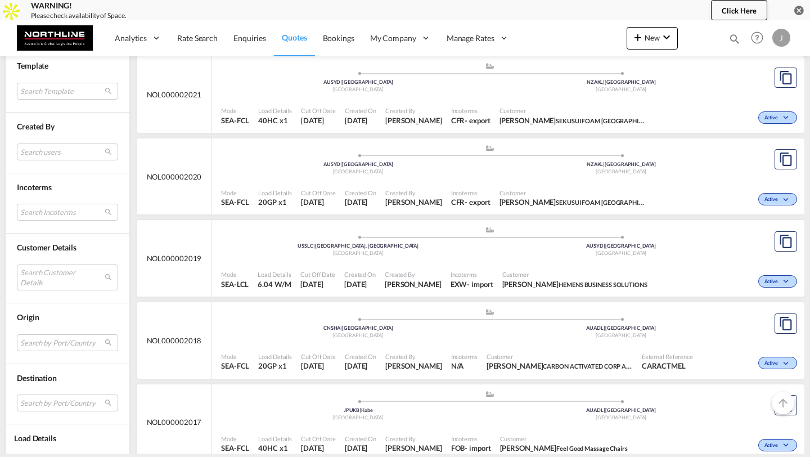
scroll to position [278, 0]
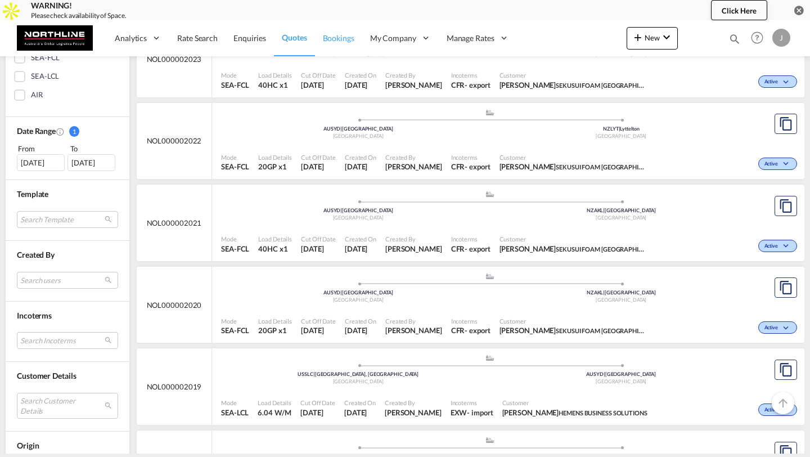
click at [339, 38] on span "Bookings" at bounding box center [338, 38] width 31 height 10
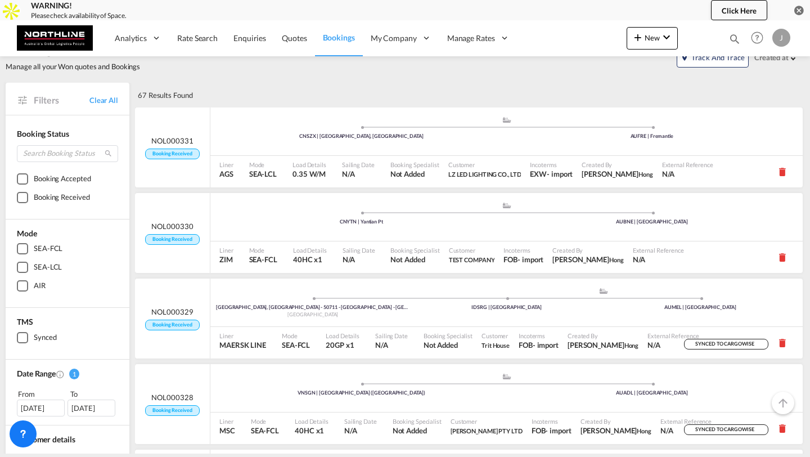
scroll to position [22, 0]
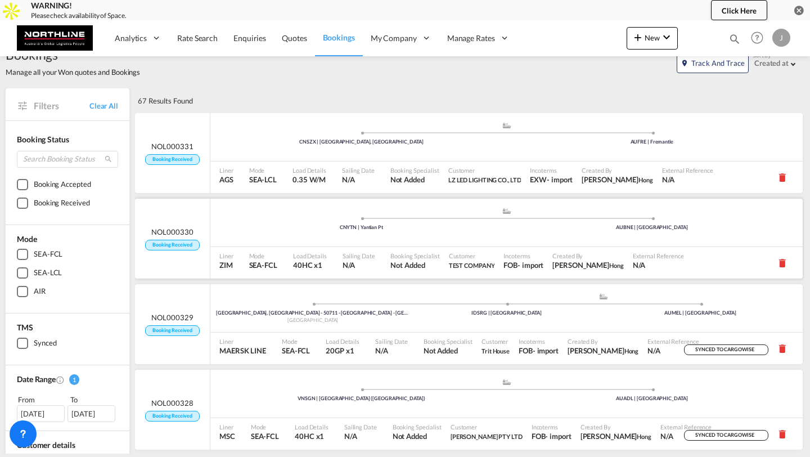
click at [499, 209] on div ".a{fill:#aaa8ad;} .a{fill:#aaa8ad;}" at bounding box center [506, 213] width 291 height 11
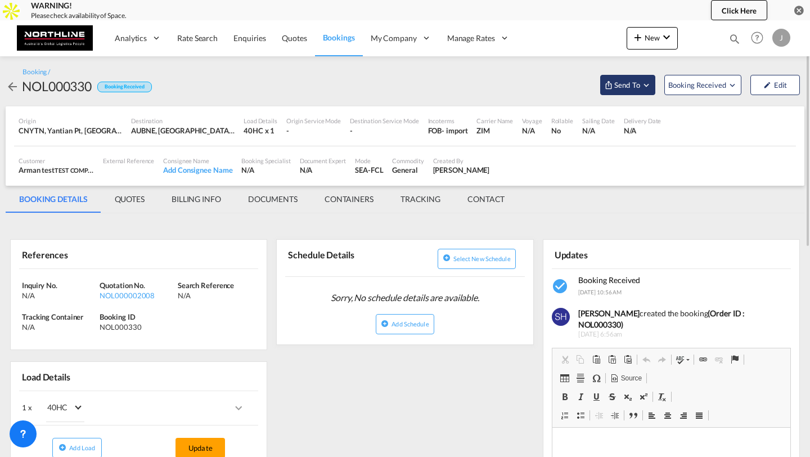
click at [643, 77] on button "Send To" at bounding box center [627, 85] width 55 height 20
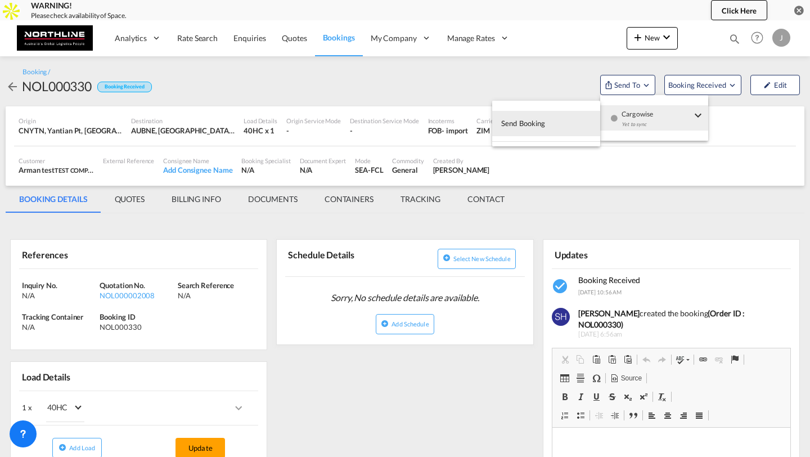
click at [527, 69] on md-backdrop at bounding box center [405, 228] width 810 height 457
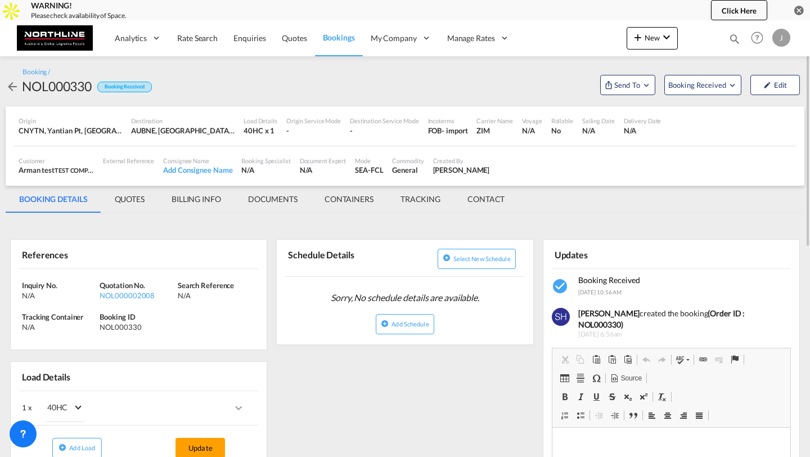
click at [345, 35] on span "Bookings" at bounding box center [339, 38] width 32 height 10
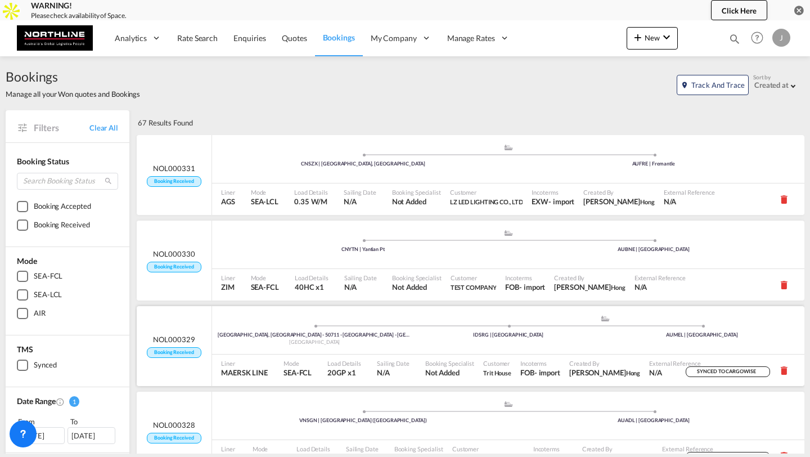
click at [448, 345] on div "SALATIGA, SEMARANG - 50711 - CENTRAL JAVA - INDONESIA | 50711 Indonesia .a{fill…" at bounding box center [508, 331] width 592 height 34
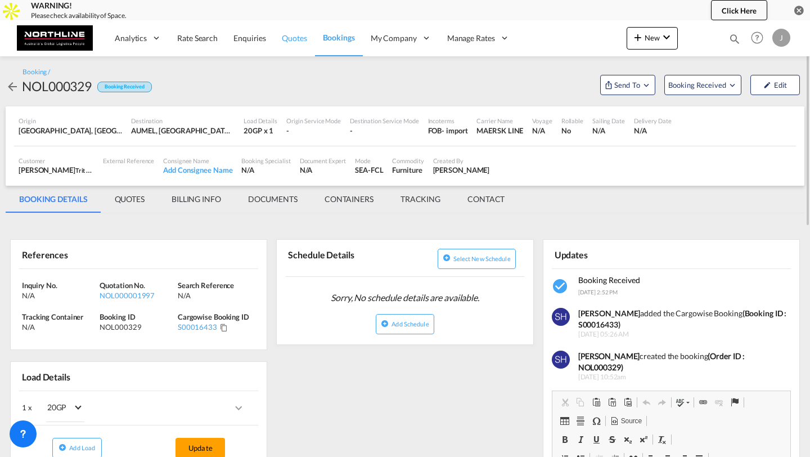
click at [291, 44] on link "Quotes" at bounding box center [294, 38] width 40 height 37
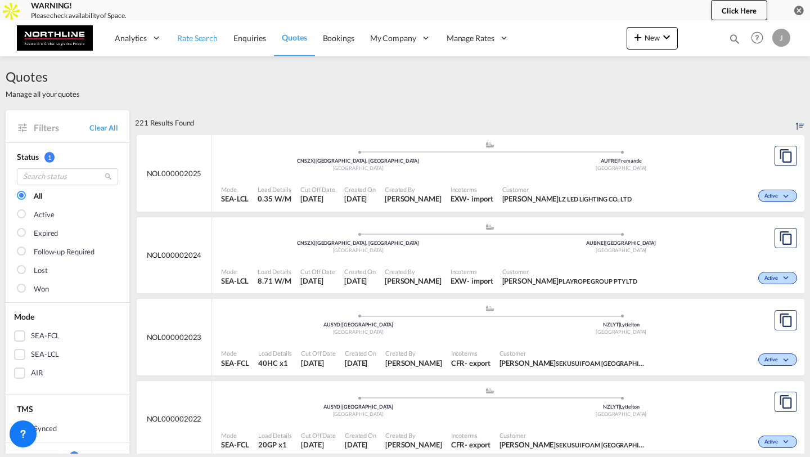
click at [212, 41] on span "Rate Search" at bounding box center [197, 38] width 40 height 10
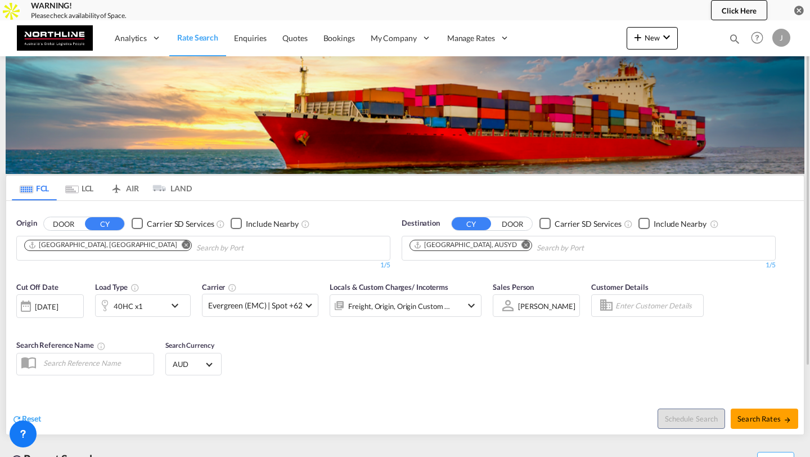
click at [240, 225] on div "Checkbox No Ink" at bounding box center [236, 223] width 11 height 11
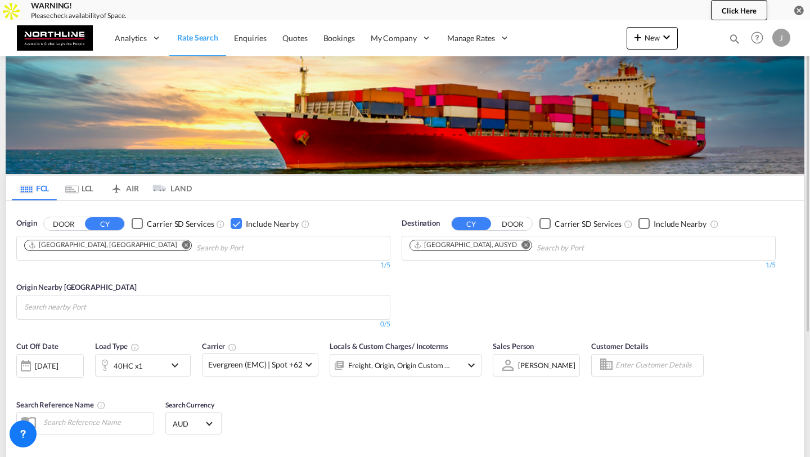
click at [237, 225] on div "Checkbox No Ink" at bounding box center [236, 223] width 11 height 11
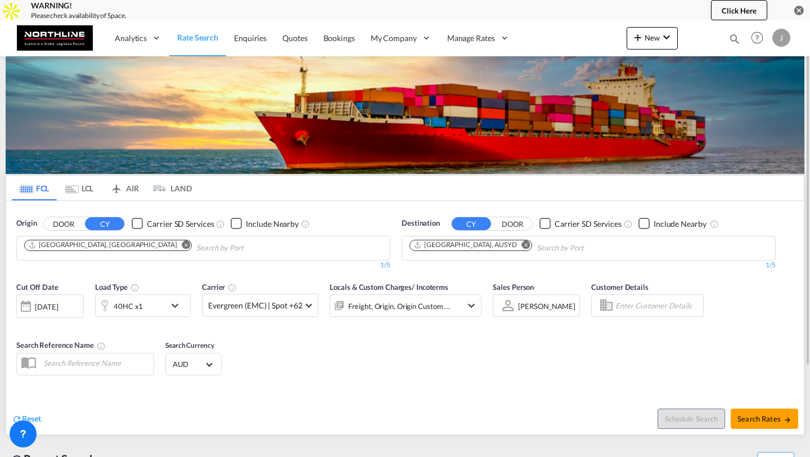
click at [219, 247] on md-chips-wrap "[GEOGRAPHIC_DATA], [GEOGRAPHIC_DATA]" at bounding box center [164, 246] width 285 height 21
click at [234, 223] on div "Checkbox No Ink" at bounding box center [236, 223] width 11 height 11
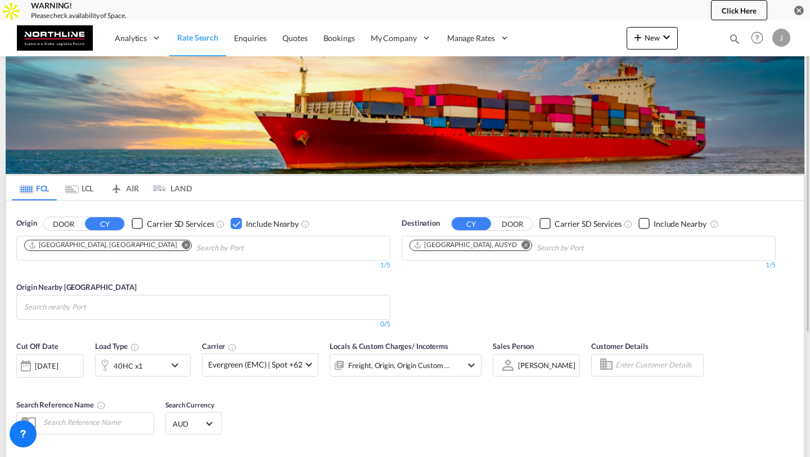
click at [128, 304] on input "Search nearby Port" at bounding box center [77, 307] width 107 height 18
click at [236, 224] on div "Checkbox No Ink" at bounding box center [236, 223] width 11 height 11
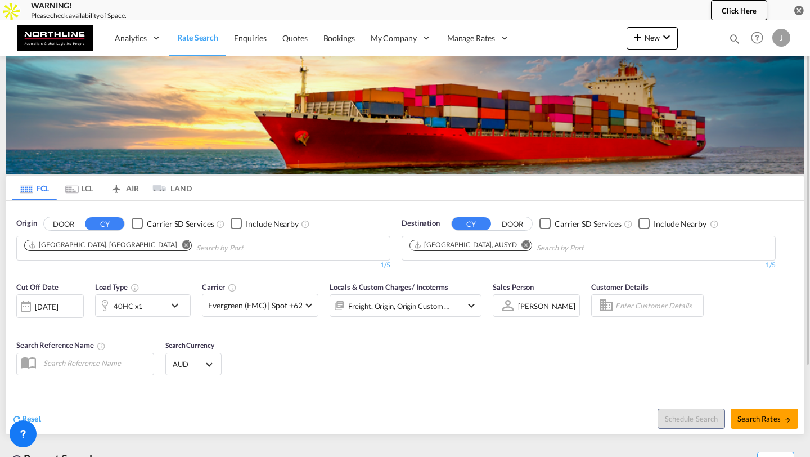
click at [646, 220] on div "Checkbox No Ink" at bounding box center [643, 223] width 11 height 11
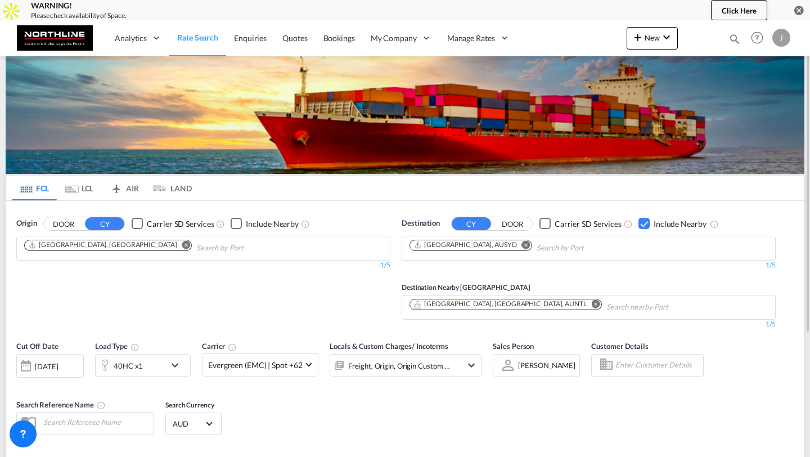
click at [646, 220] on div "Checkbox No Ink" at bounding box center [643, 223] width 11 height 11
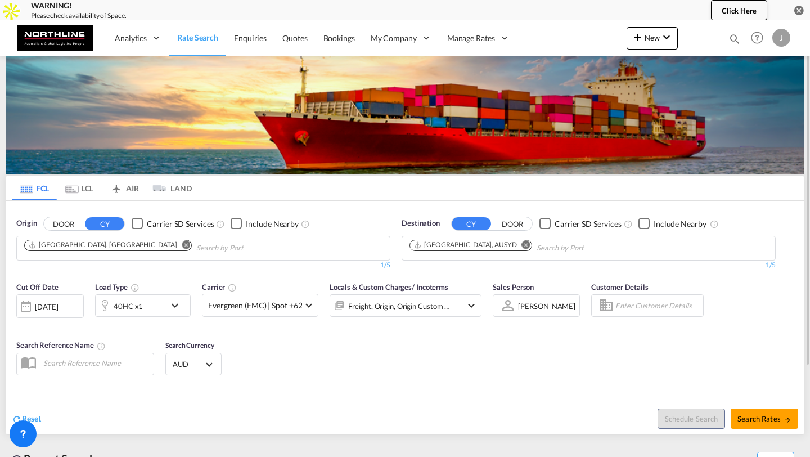
click at [182, 244] on md-icon "Remove" at bounding box center [186, 244] width 8 height 8
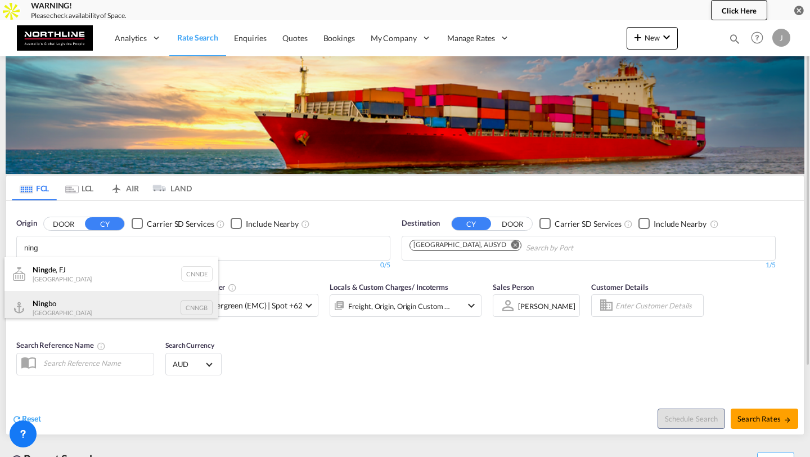
type input "ning"
click at [89, 295] on div "Ning bo China CNNGB" at bounding box center [111, 308] width 214 height 34
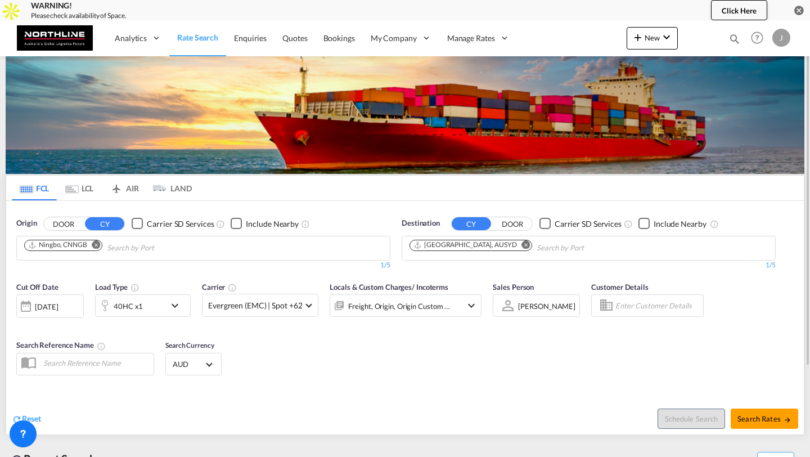
click at [235, 220] on div "Checkbox No Ink" at bounding box center [236, 223] width 11 height 11
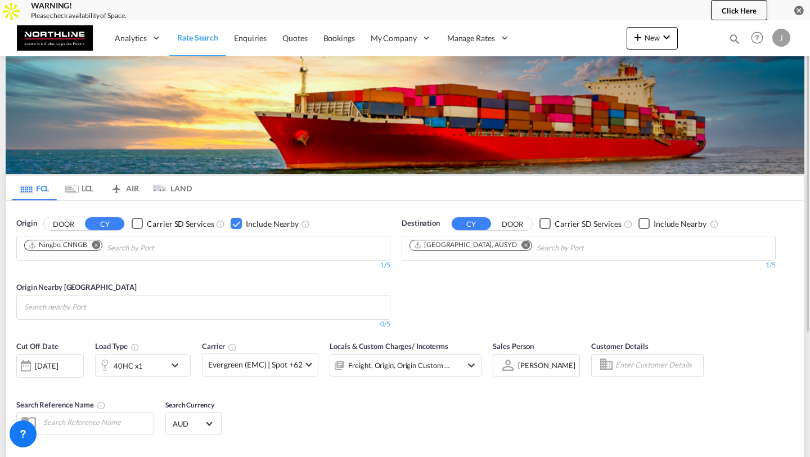
click at [216, 250] on md-chips-wrap "Ningbo, CNNGB" at bounding box center [120, 246] width 196 height 21
click at [60, 315] on md-autocomplete-wrap "Chips container with autocompletion. Enter the text area, type text to search, …" at bounding box center [77, 307] width 107 height 18
click at [236, 222] on div "Checkbox No Ink" at bounding box center [236, 223] width 11 height 11
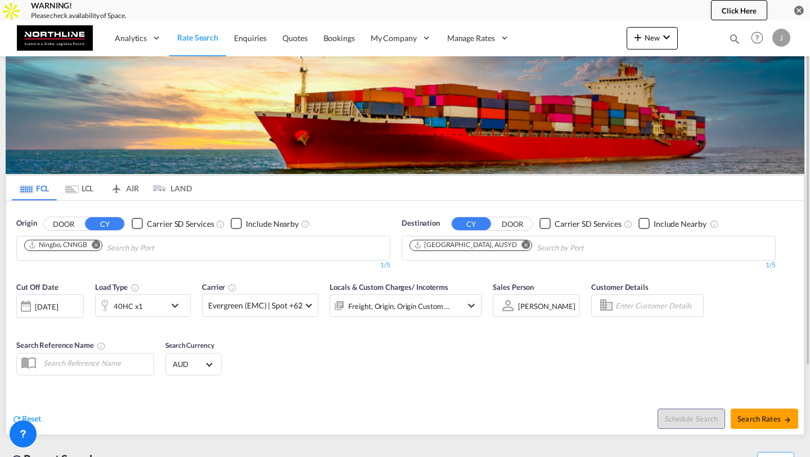
click at [97, 246] on md-icon "Remove" at bounding box center [96, 244] width 8 height 8
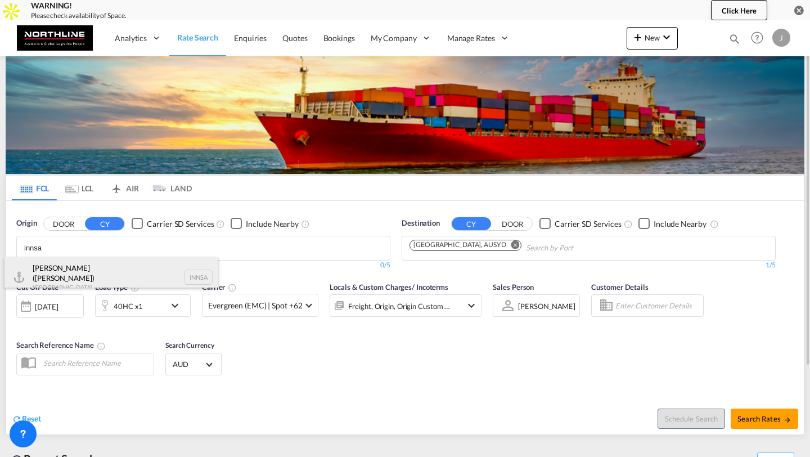
type input "innsa"
click at [91, 265] on div "Jawaharlal Nehru (Nhava Sheva) India INNSA" at bounding box center [111, 277] width 214 height 40
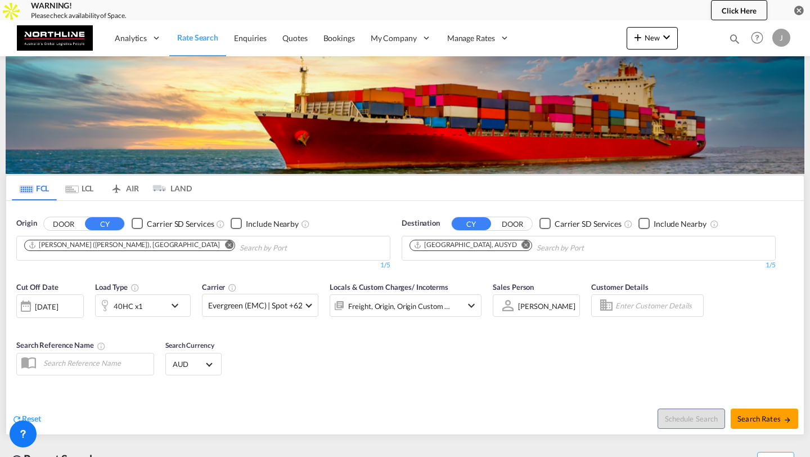
click at [235, 223] on div "Checkbox No Ink" at bounding box center [236, 223] width 11 height 11
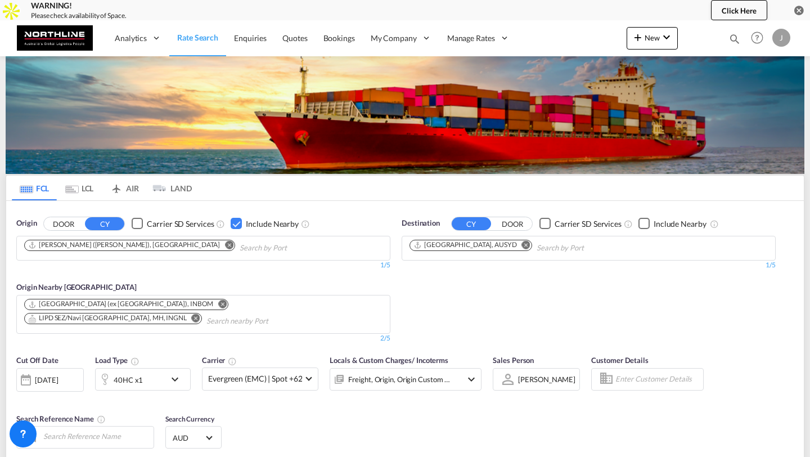
click at [235, 223] on div "Checkbox No Ink" at bounding box center [236, 223] width 11 height 11
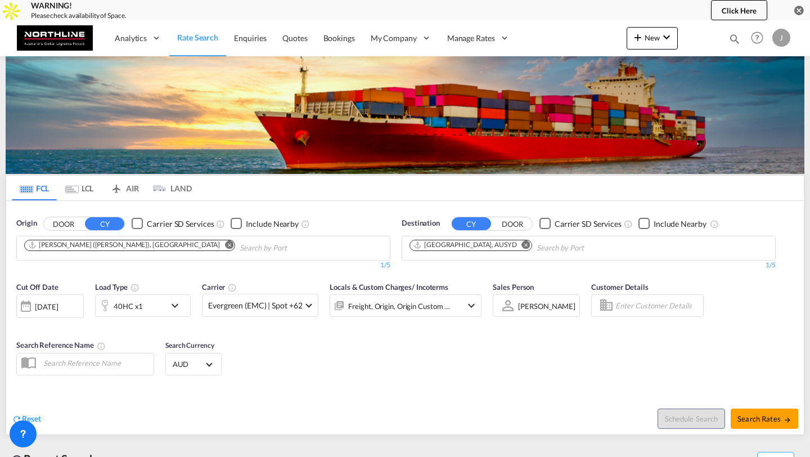
click at [225, 243] on md-icon "Remove" at bounding box center [229, 244] width 8 height 8
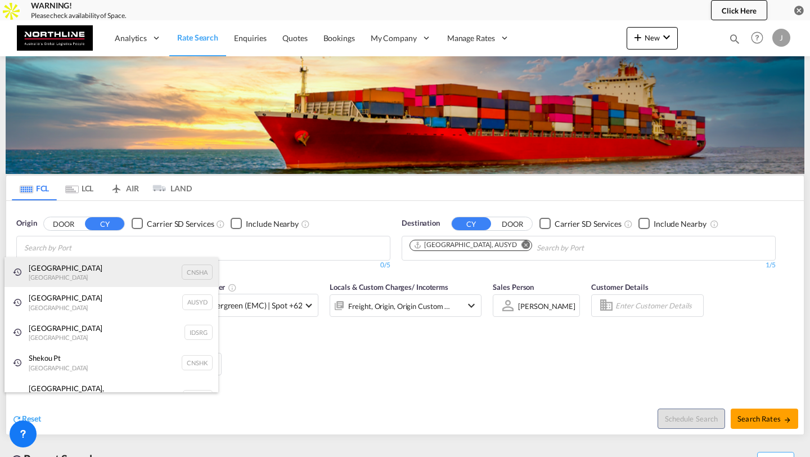
click at [131, 264] on div "Shanghai China CNSHA" at bounding box center [111, 272] width 214 height 30
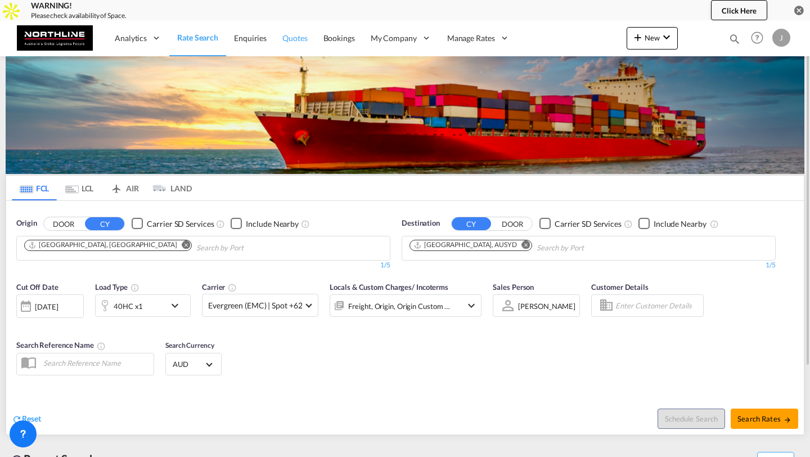
click at [290, 38] on span "Quotes" at bounding box center [294, 38] width 25 height 10
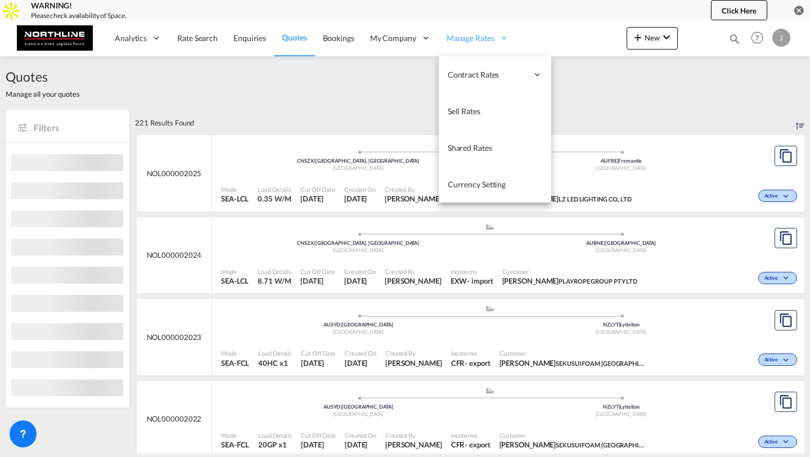
click at [485, 31] on div "Manage Rates" at bounding box center [478, 38] width 78 height 37
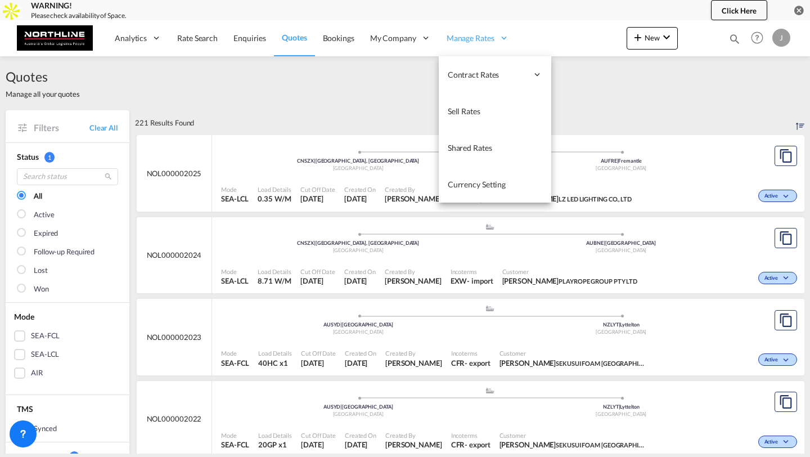
click at [467, 33] on span "Manage Rates" at bounding box center [470, 38] width 48 height 11
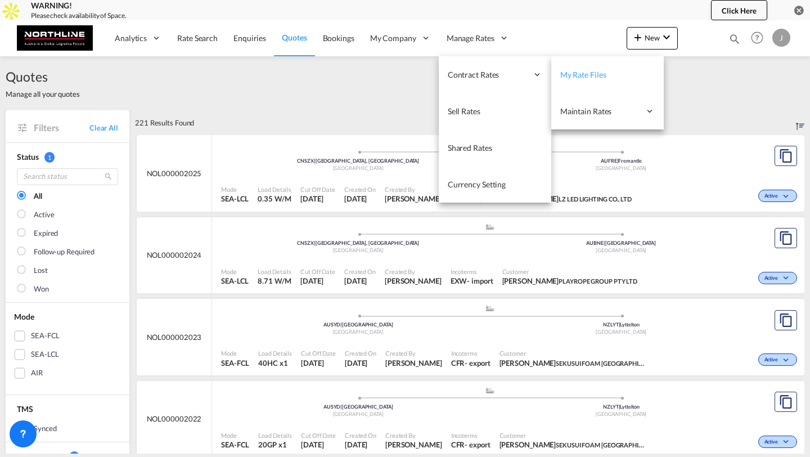
click at [557, 78] on link "My Rate Files" at bounding box center [607, 74] width 112 height 37
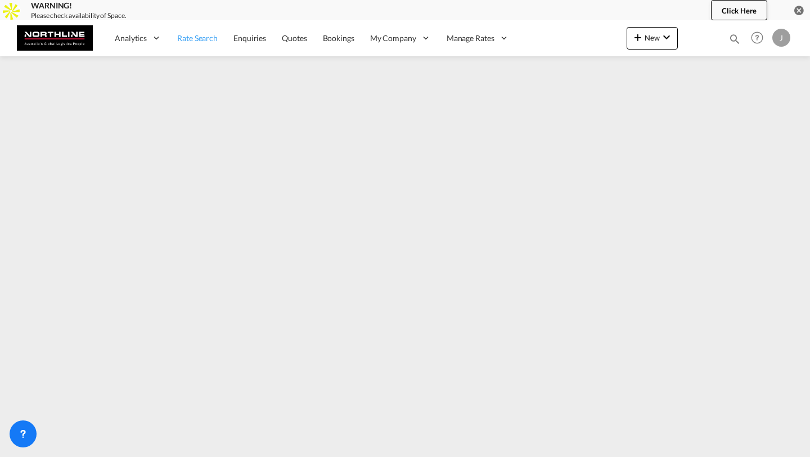
click at [197, 49] on link "Rate Search" at bounding box center [197, 38] width 56 height 37
